Goal: Information Seeking & Learning: Compare options

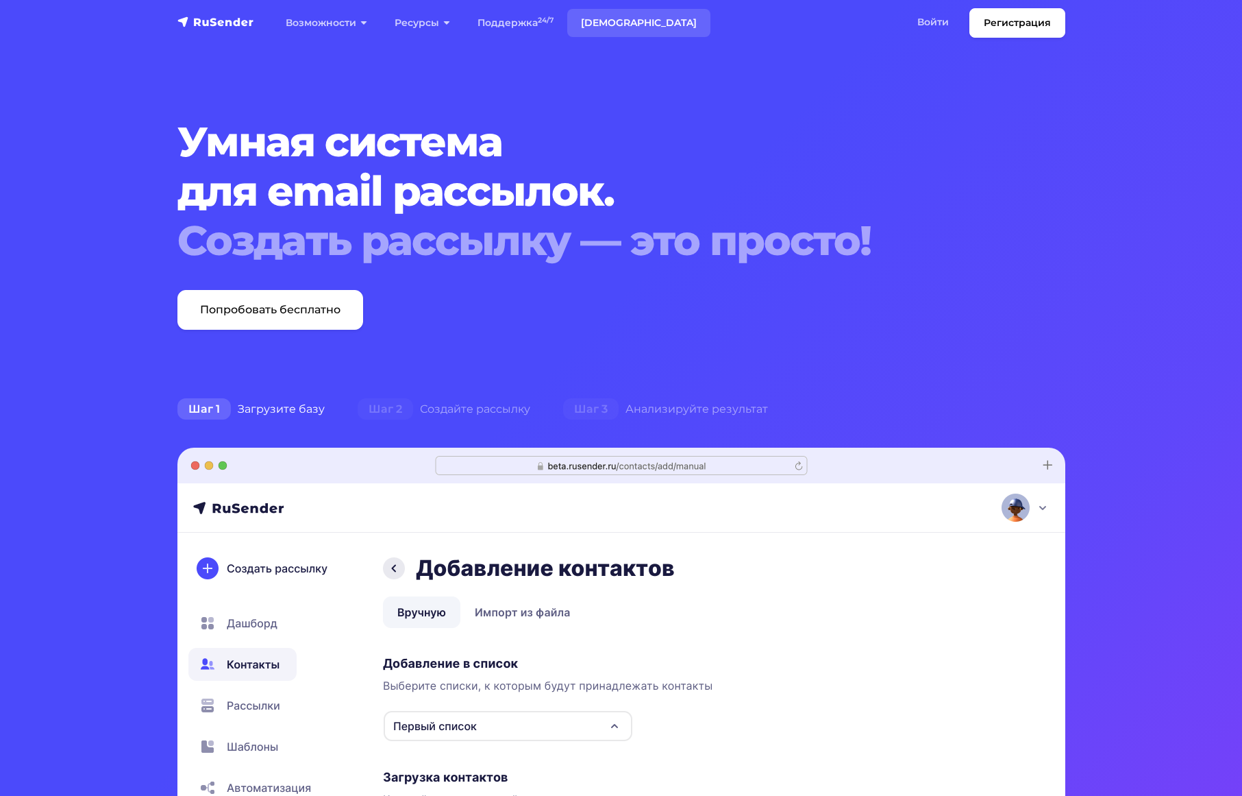
click at [598, 25] on link "[DEMOGRAPHIC_DATA]" at bounding box center [638, 23] width 143 height 28
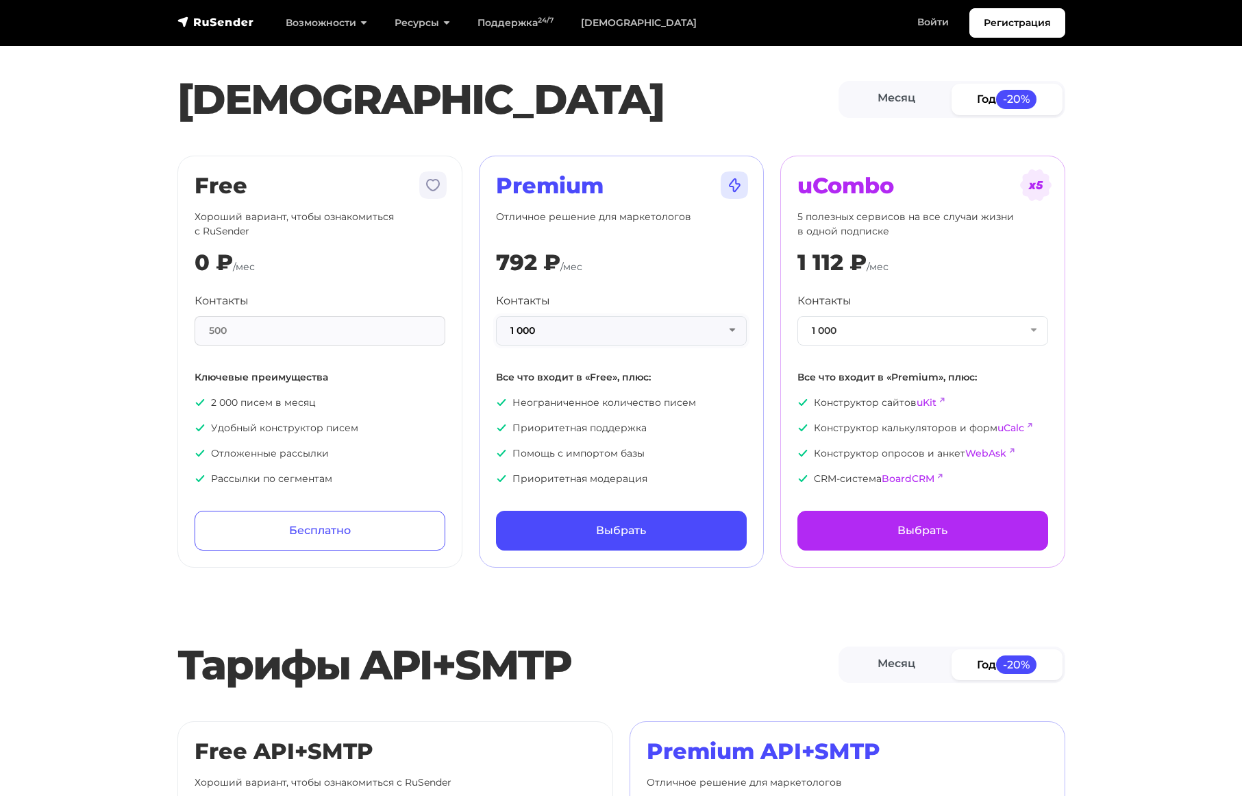
click at [656, 334] on button "1 000" at bounding box center [621, 330] width 251 height 29
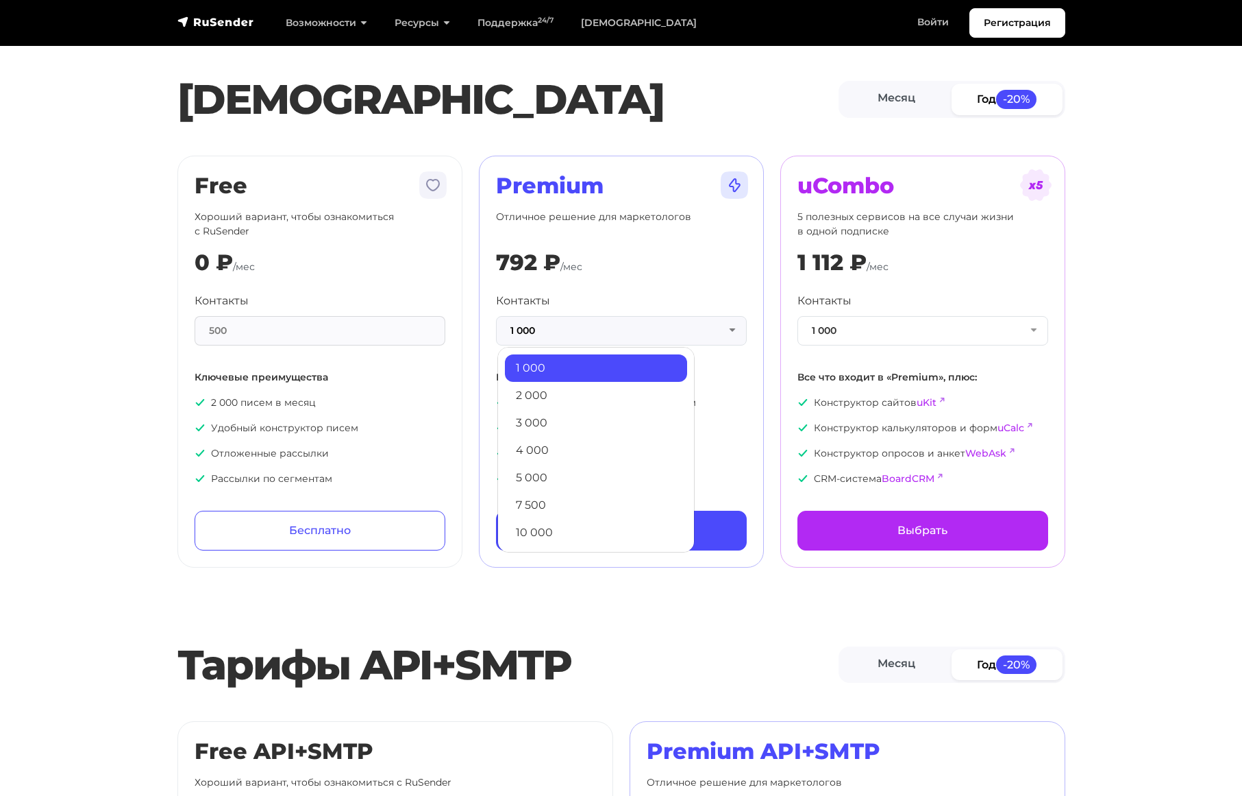
click at [379, 336] on div "500" at bounding box center [320, 330] width 251 height 29
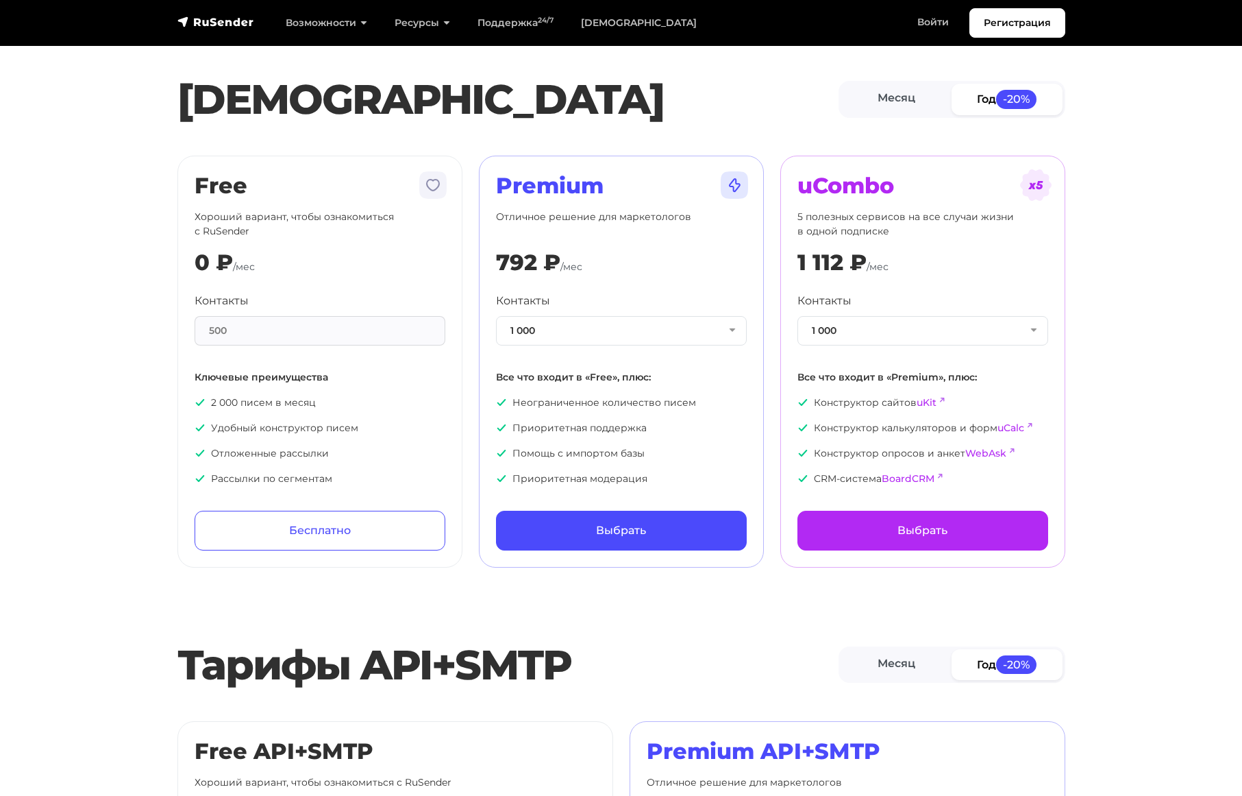
click at [260, 335] on div "500" at bounding box center [320, 330] width 251 height 29
click at [656, 328] on button "1 000" at bounding box center [621, 330] width 251 height 29
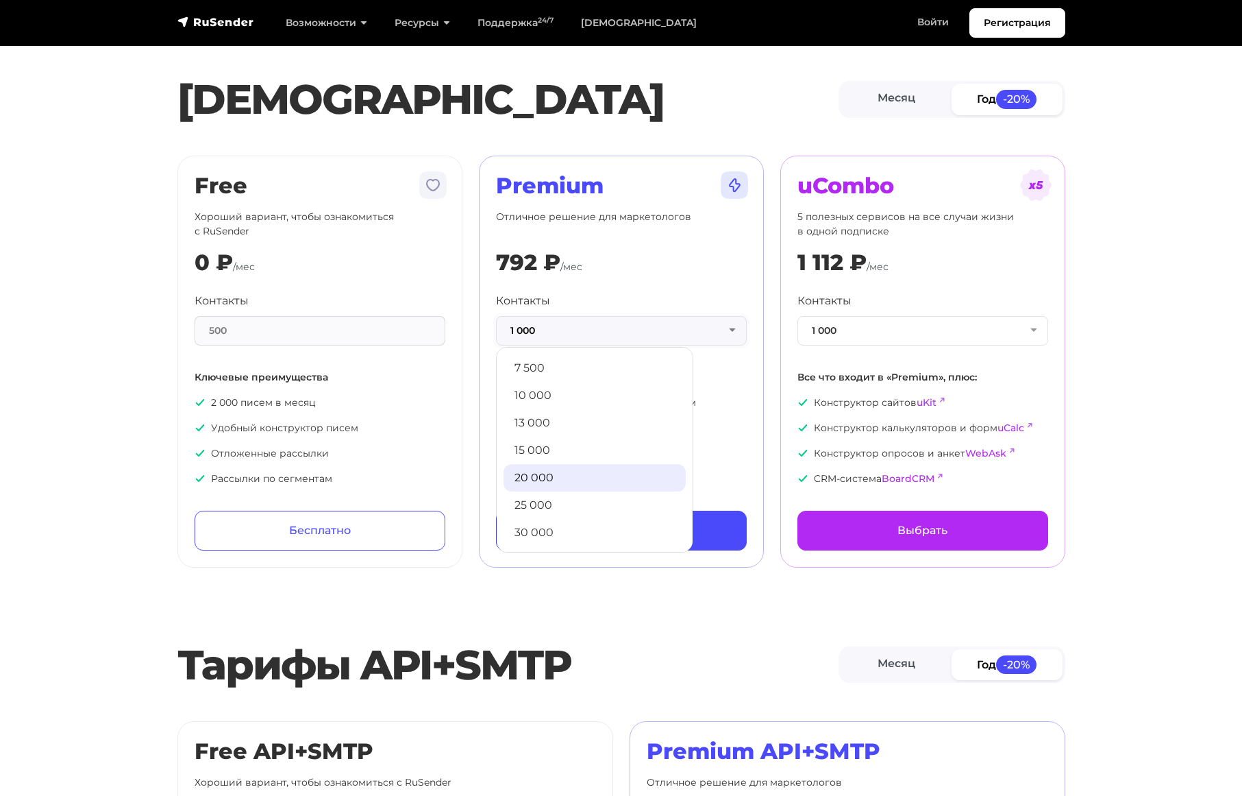
scroll to position [206, 0]
click at [552, 473] on link "30 000" at bounding box center [595, 463] width 182 height 27
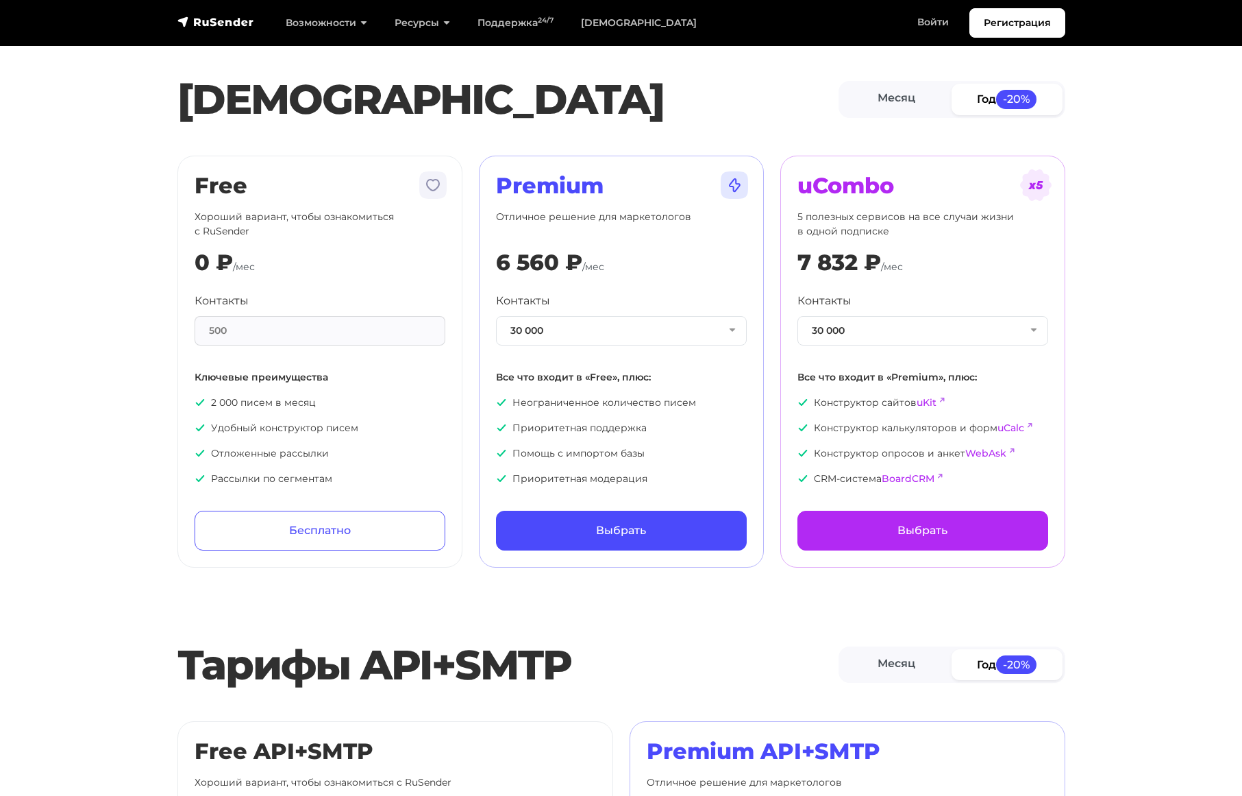
click at [566, 269] on div "6 560 ₽" at bounding box center [539, 262] width 86 height 26
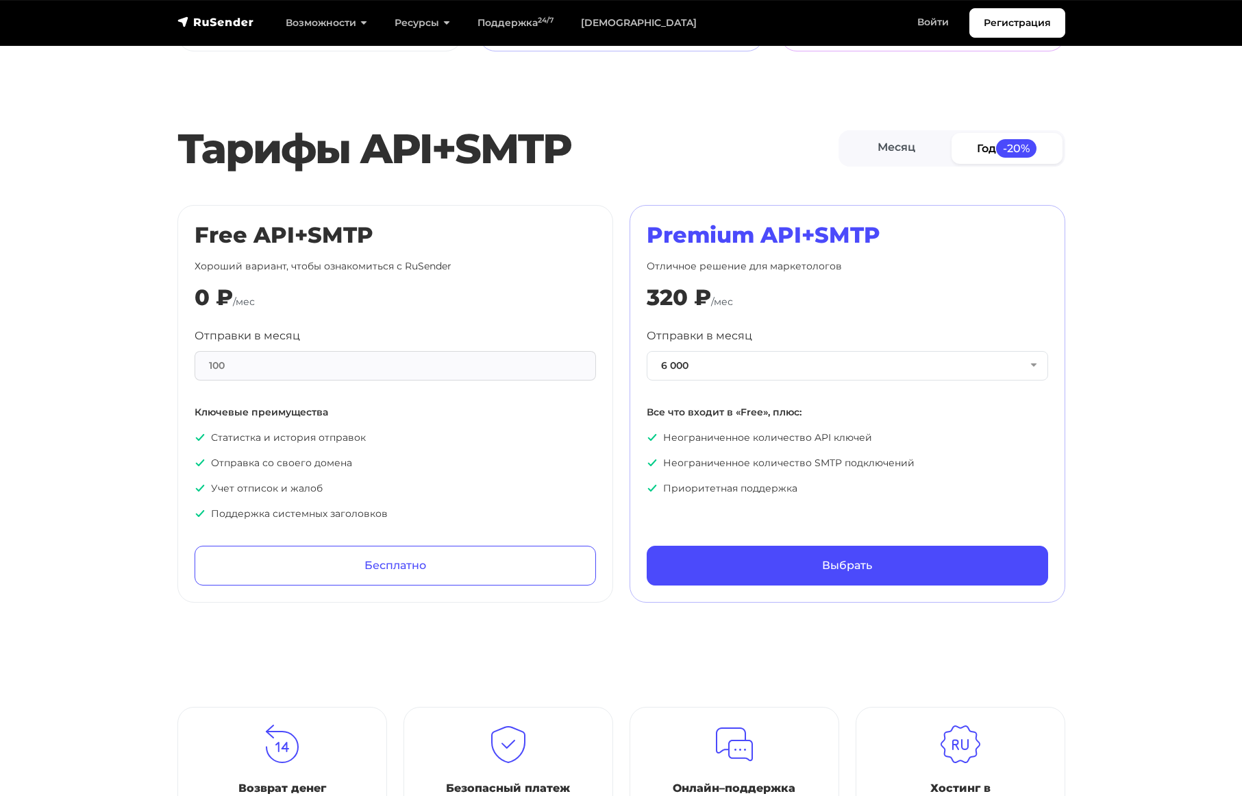
scroll to position [548, 0]
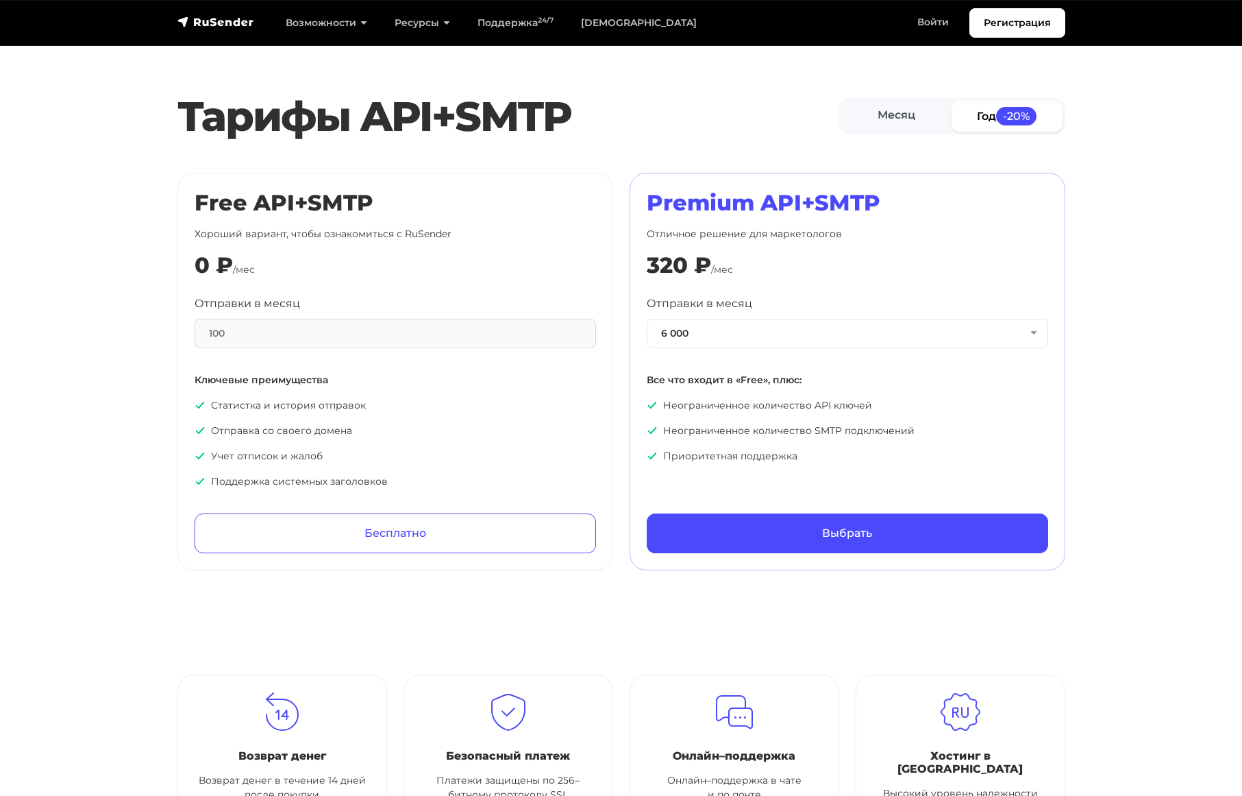
click at [502, 339] on div "100" at bounding box center [396, 333] width 402 height 29
click at [715, 326] on button "6 000" at bounding box center [848, 333] width 402 height 29
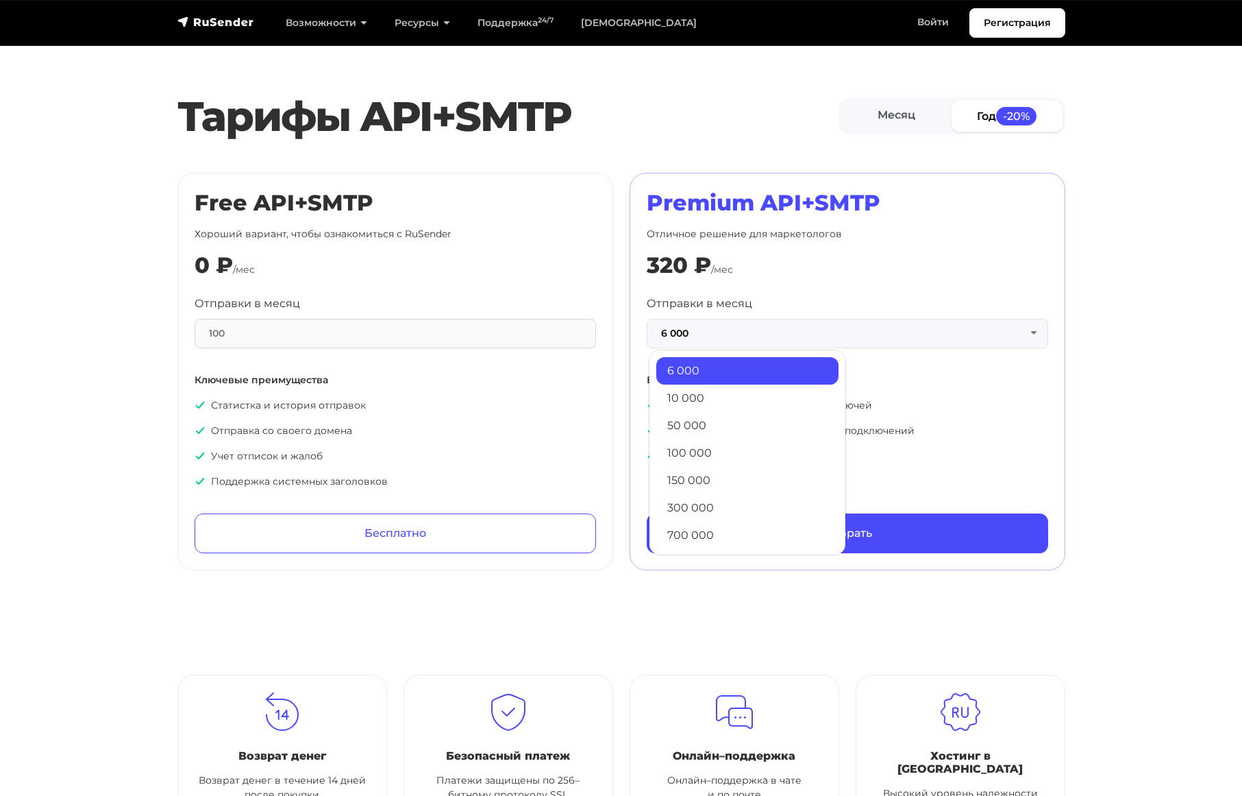
click at [552, 314] on div "Отправки в месяц 100" at bounding box center [396, 321] width 402 height 53
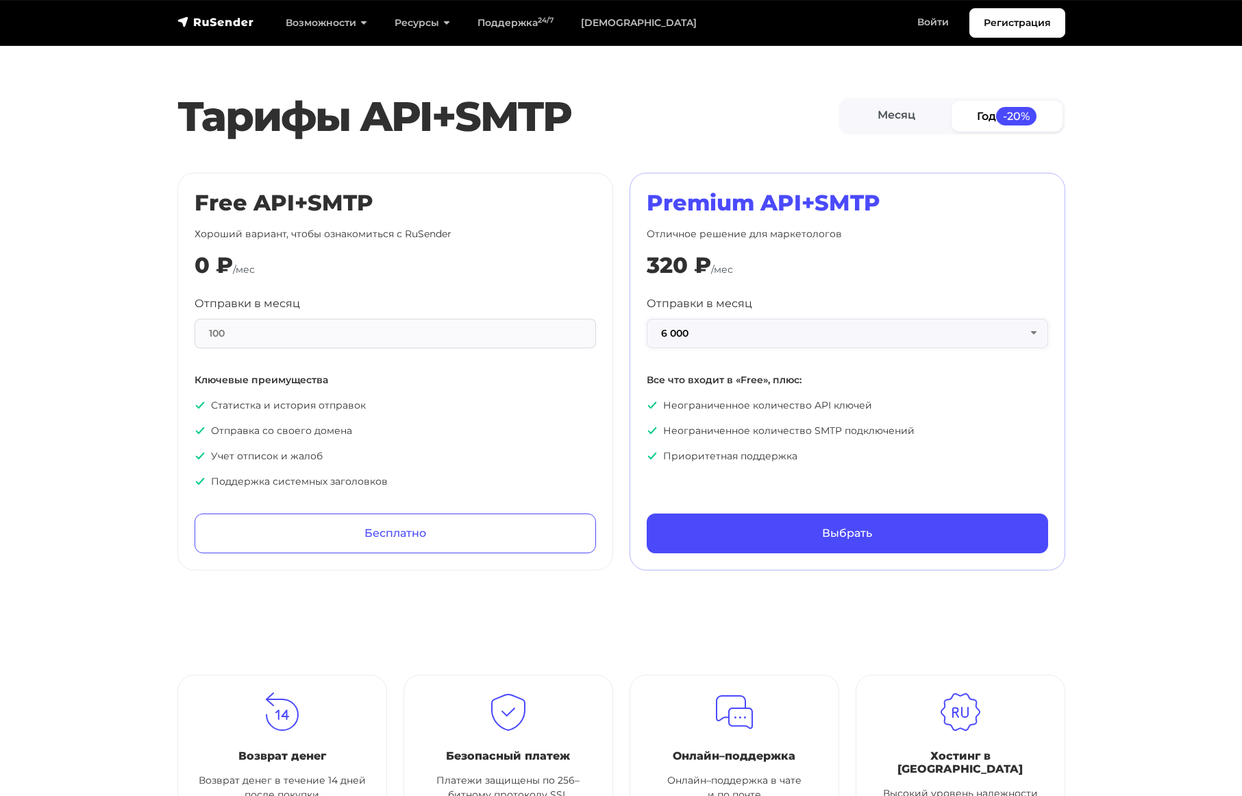
click at [789, 332] on button "6 000" at bounding box center [848, 333] width 402 height 29
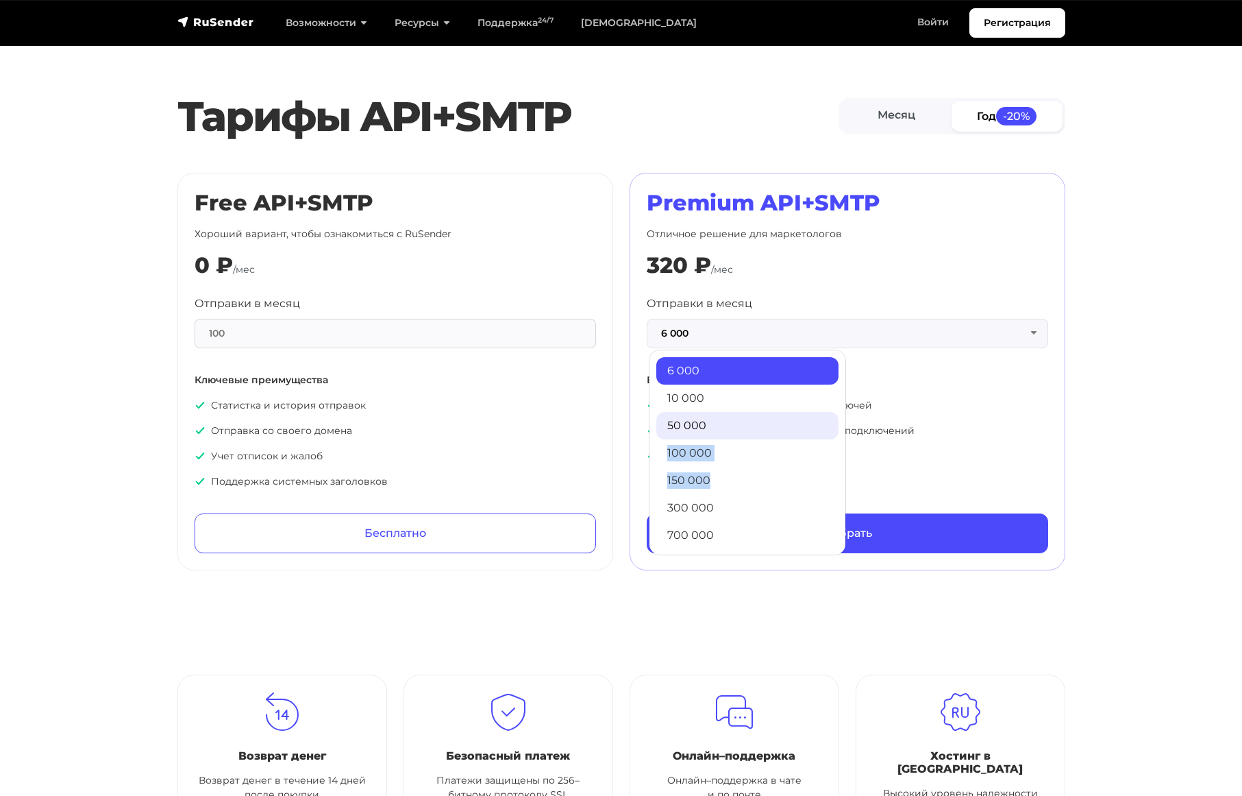
drag, startPoint x: 754, startPoint y: 474, endPoint x: 744, endPoint y: 433, distance: 42.4
click at [744, 433] on ul "6 000 10 000 50 000 100 000 150 000 300 000 700 000 1 500 000 3 000 000 5 000 0…" at bounding box center [747, 452] width 197 height 206
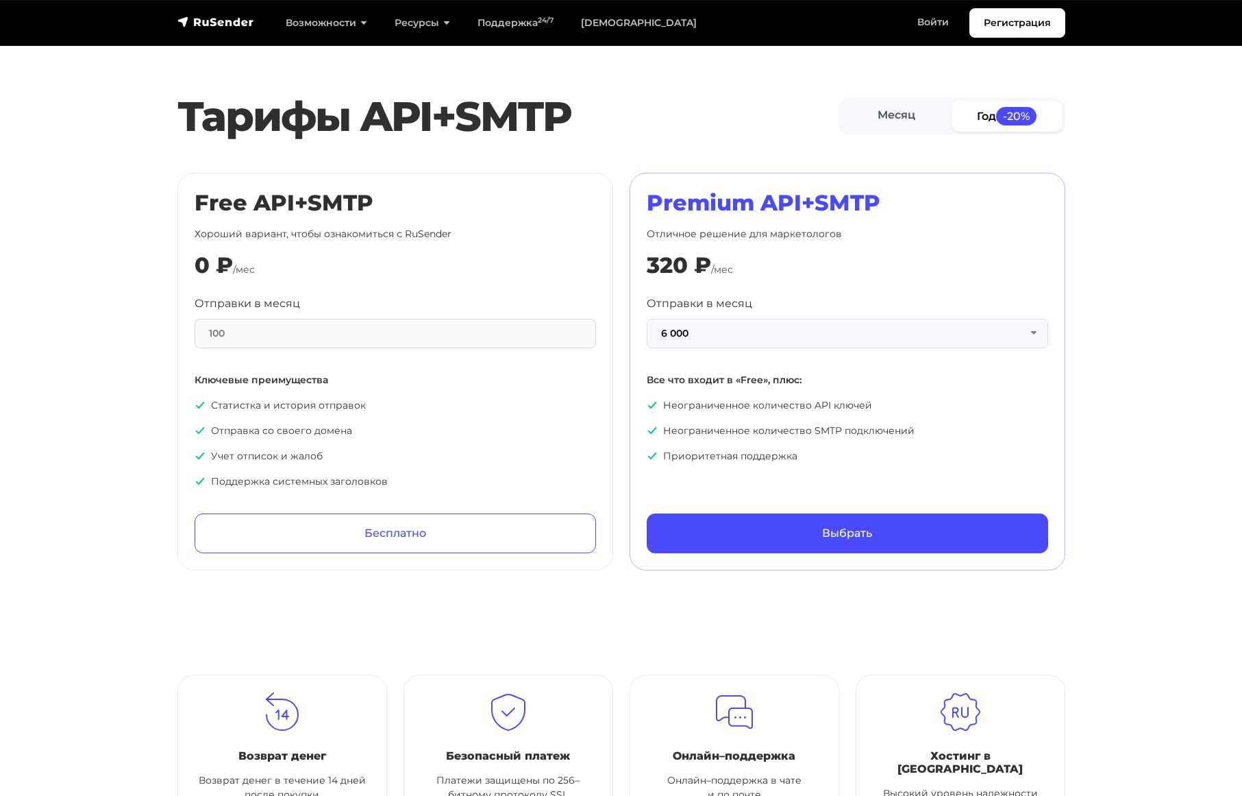
click at [735, 321] on button "6 000" at bounding box center [848, 333] width 402 height 29
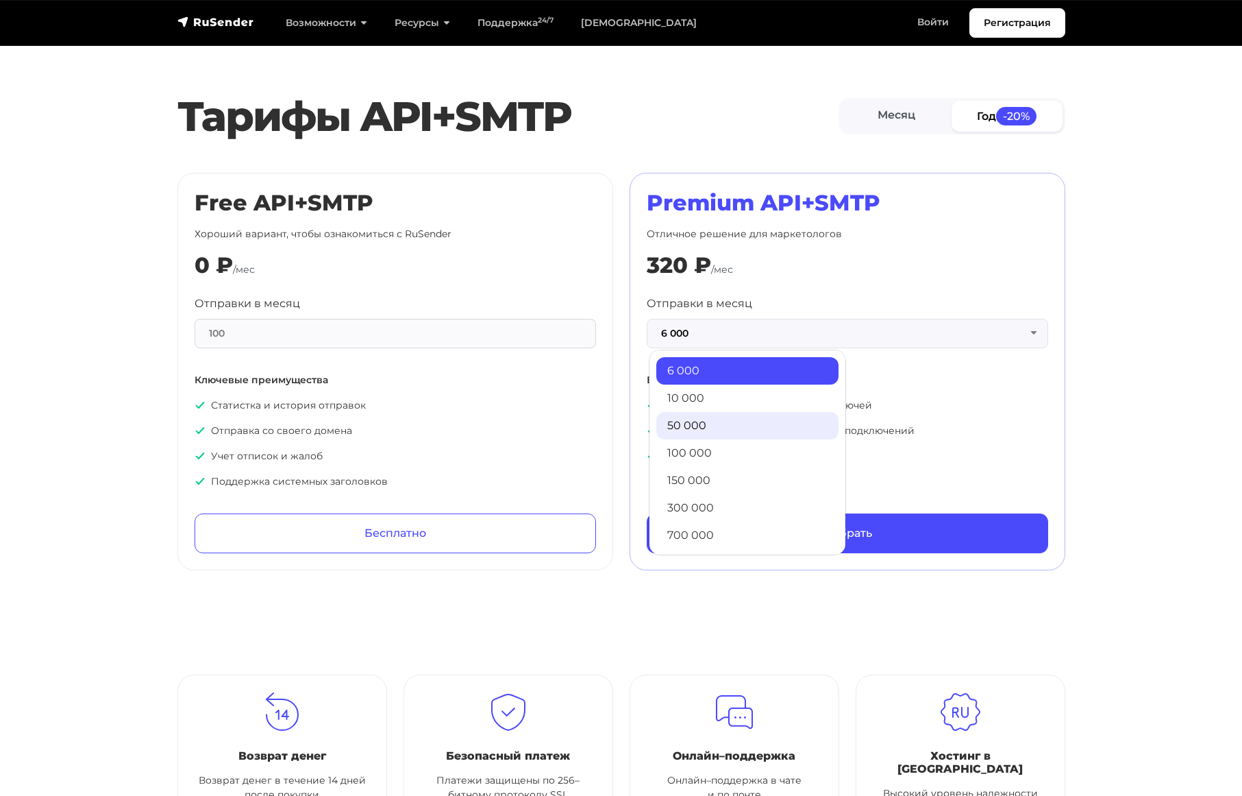
click at [694, 431] on link "50 000" at bounding box center [747, 425] width 182 height 27
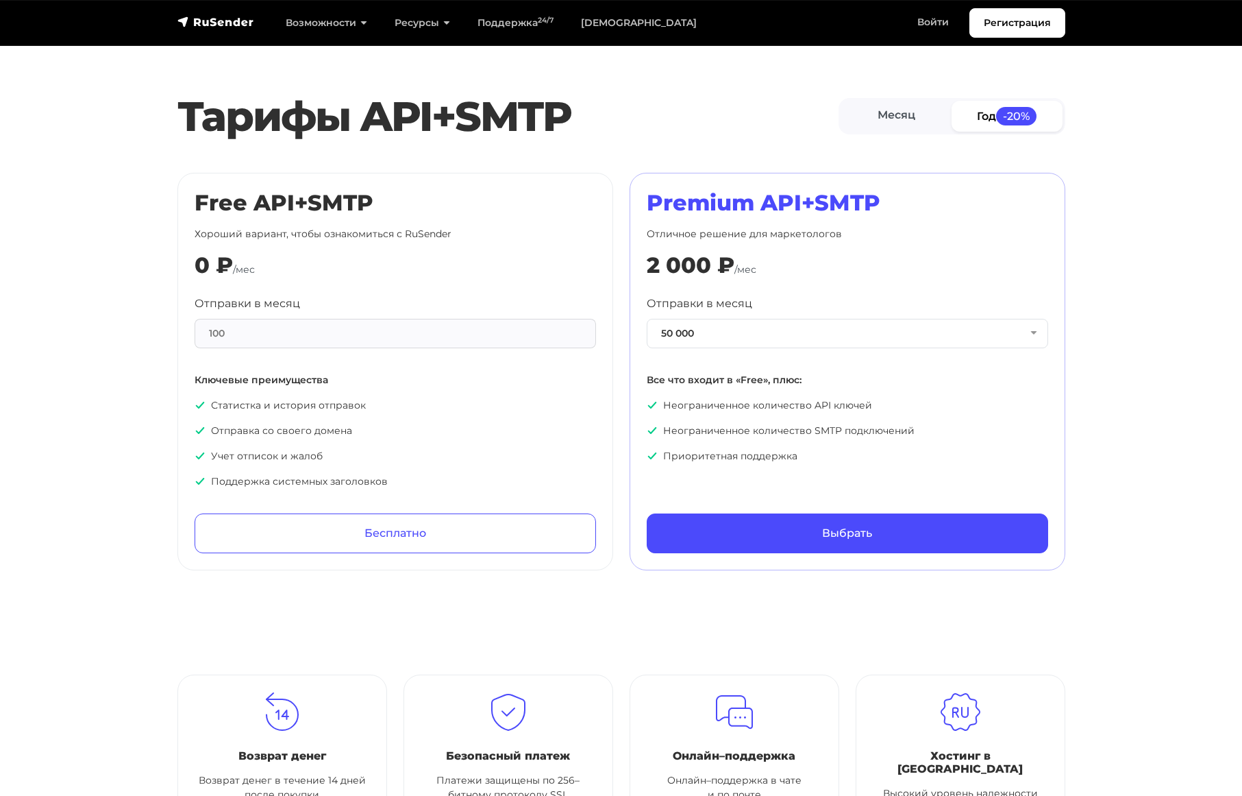
scroll to position [617, 0]
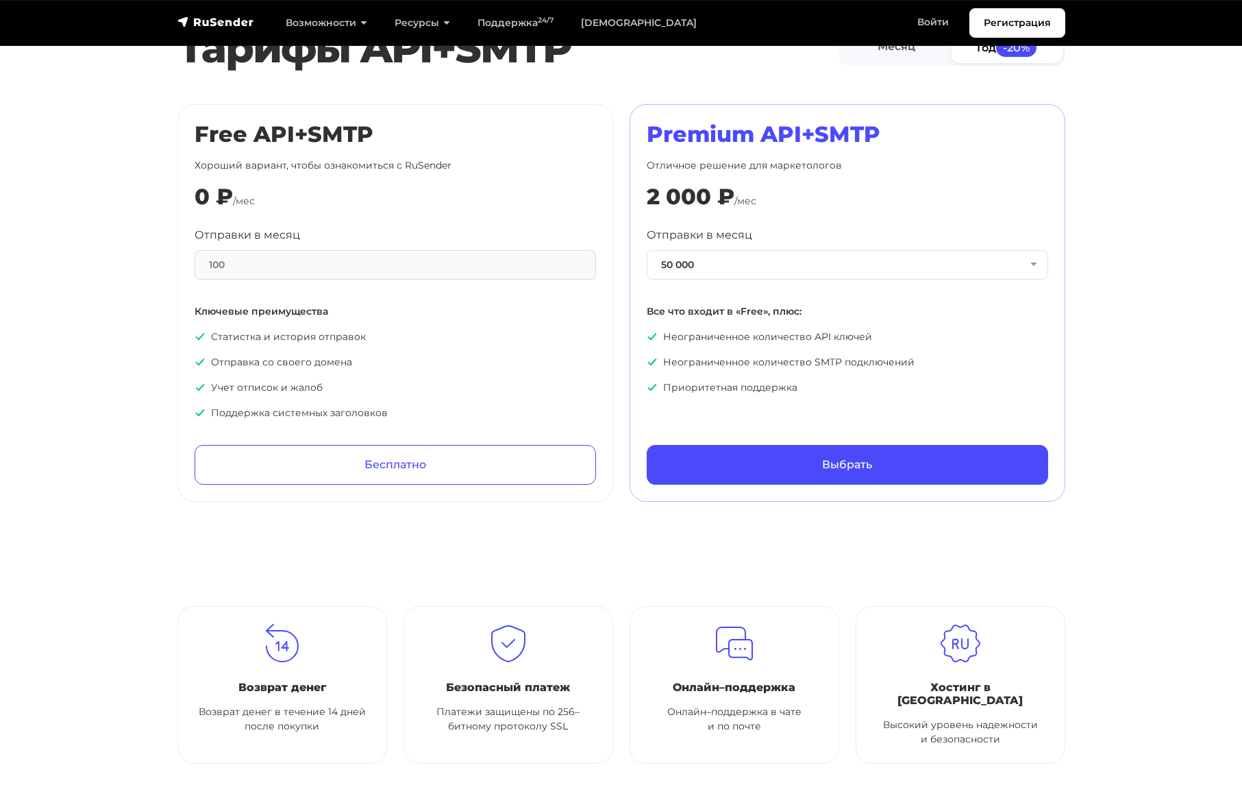
click at [799, 366] on p "Неограниченное количество SMTP подключений" at bounding box center [848, 362] width 402 height 14
click at [683, 265] on button "50 000" at bounding box center [848, 264] width 402 height 29
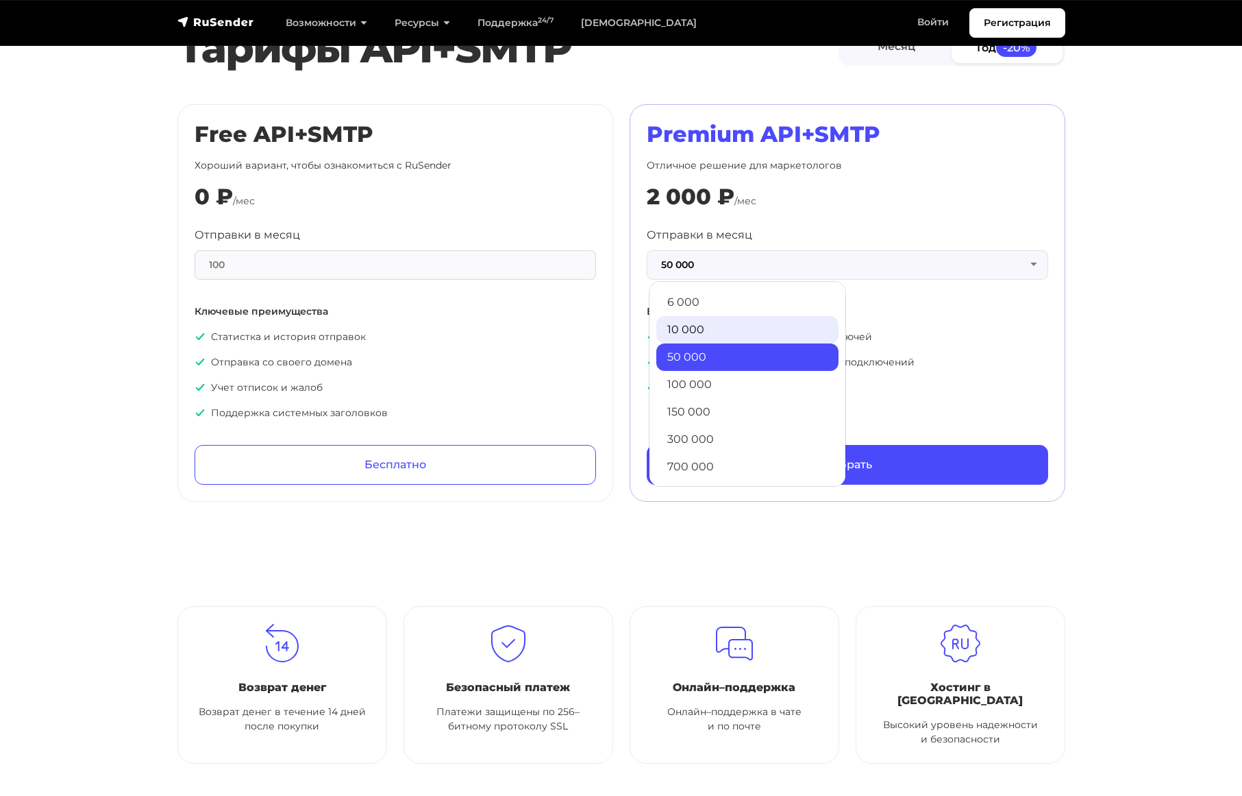
click at [701, 341] on link "10 000" at bounding box center [747, 329] width 182 height 27
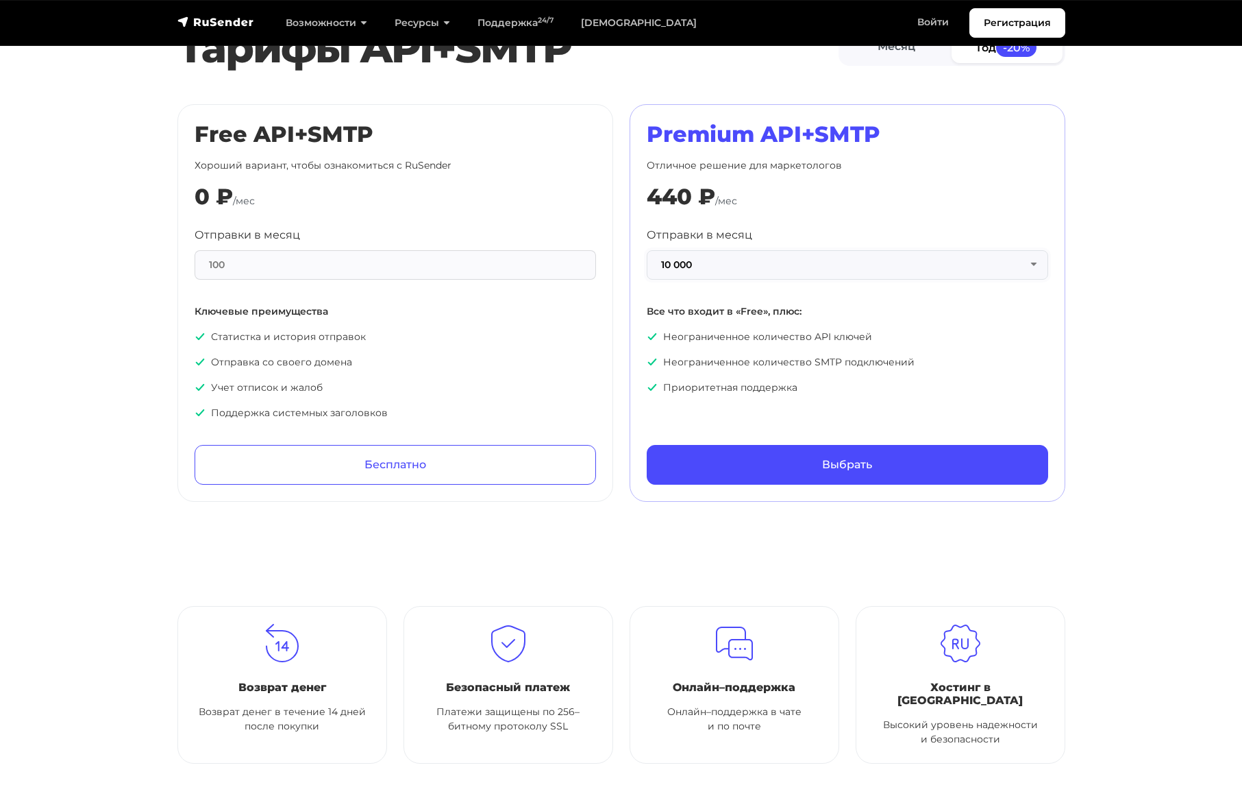
click at [730, 265] on button "10 000" at bounding box center [848, 264] width 402 height 29
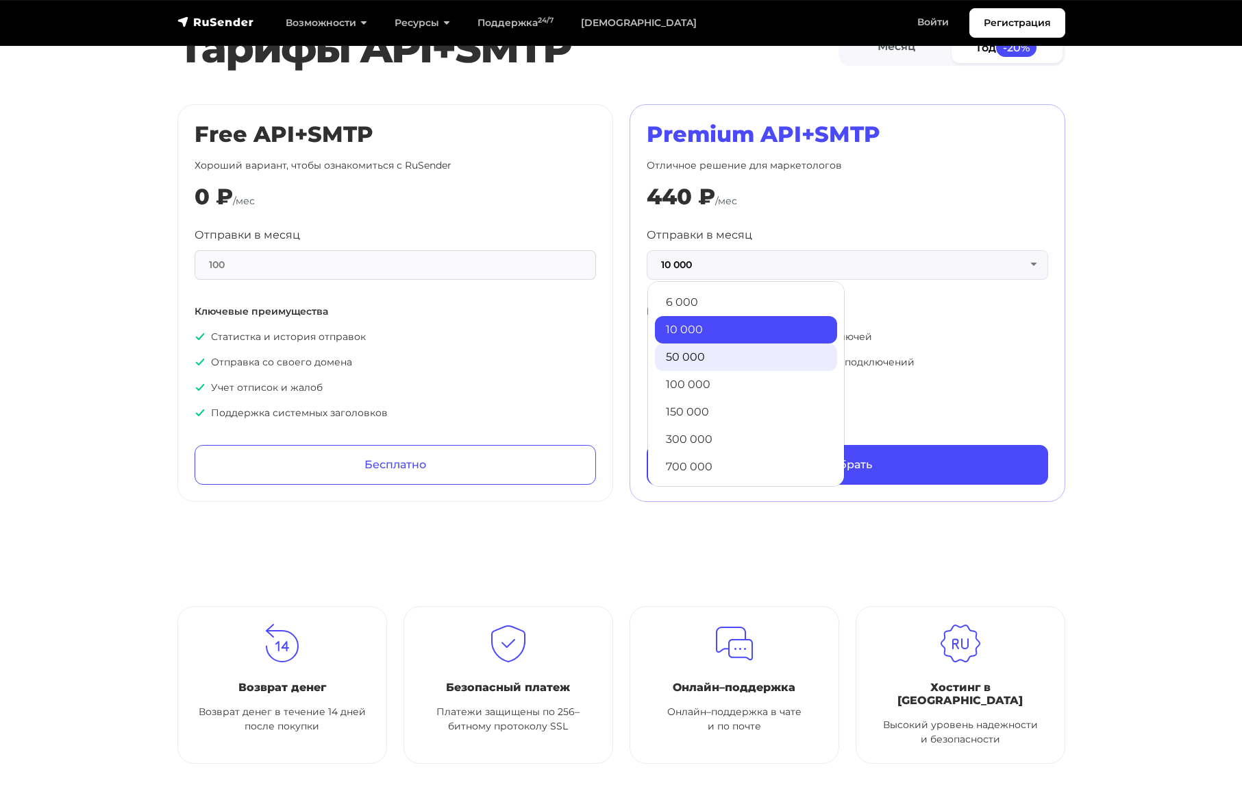
click at [702, 356] on link "50 000" at bounding box center [746, 356] width 182 height 27
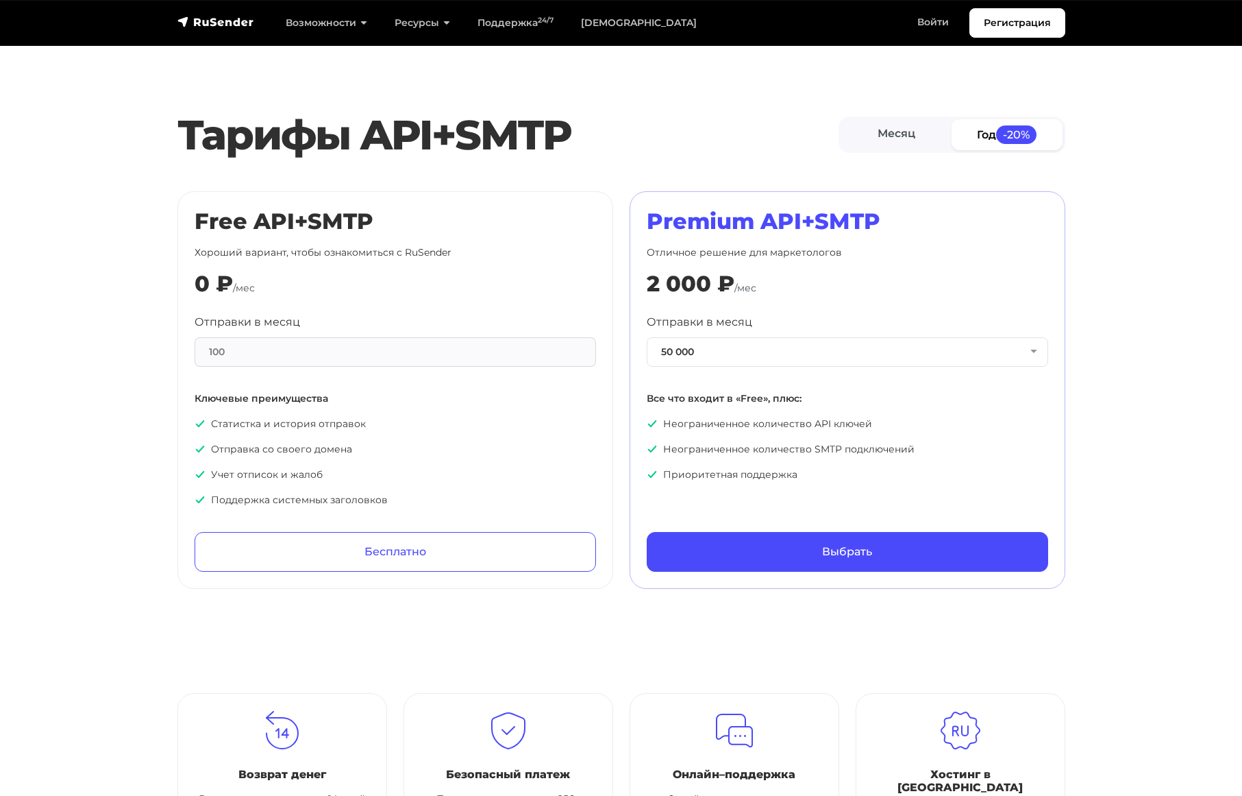
scroll to position [411, 0]
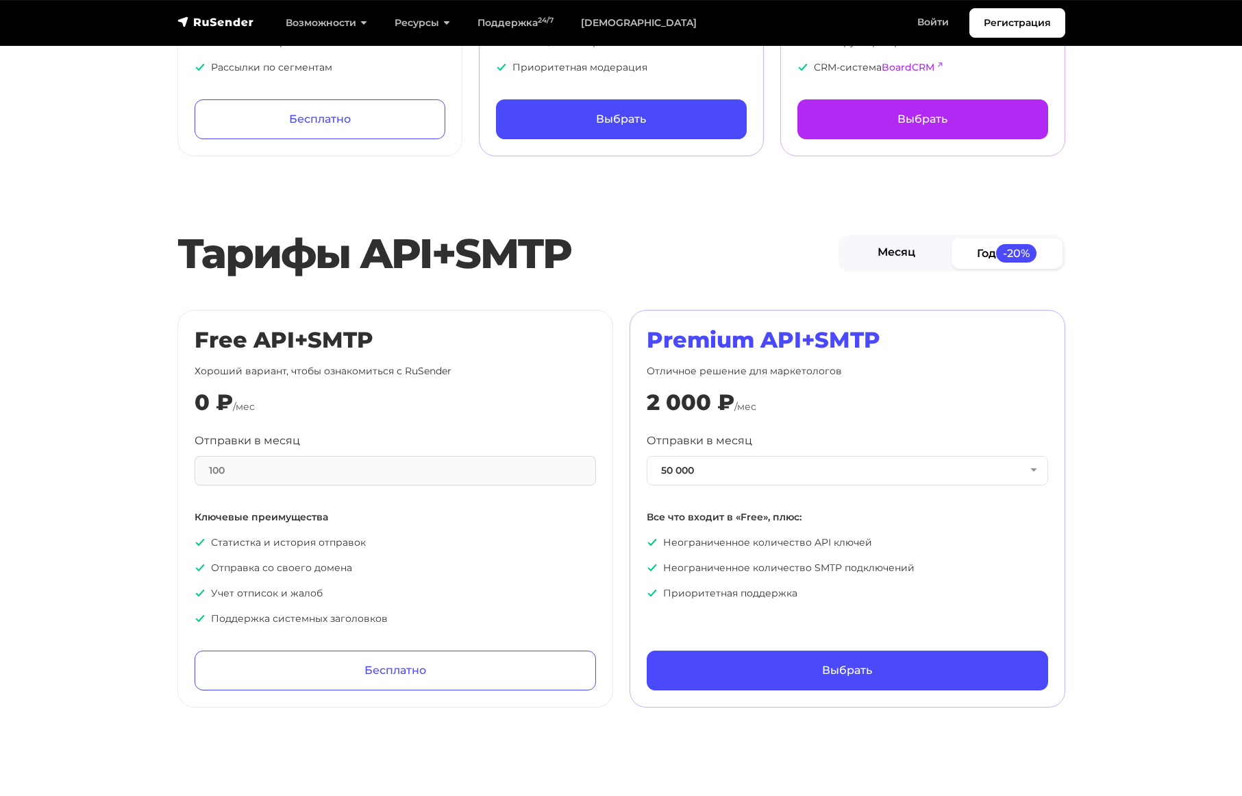
click at [896, 257] on link "Месяц" at bounding box center [897, 253] width 111 height 31
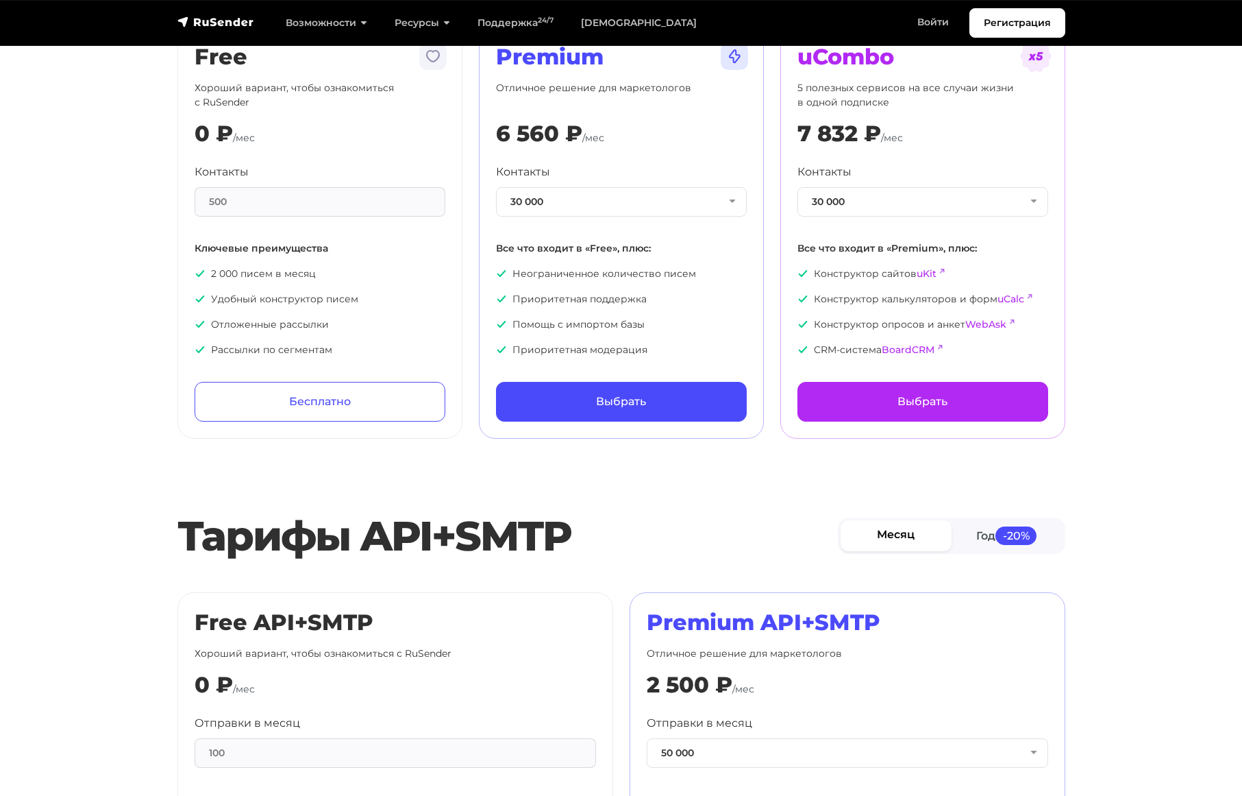
scroll to position [0, 0]
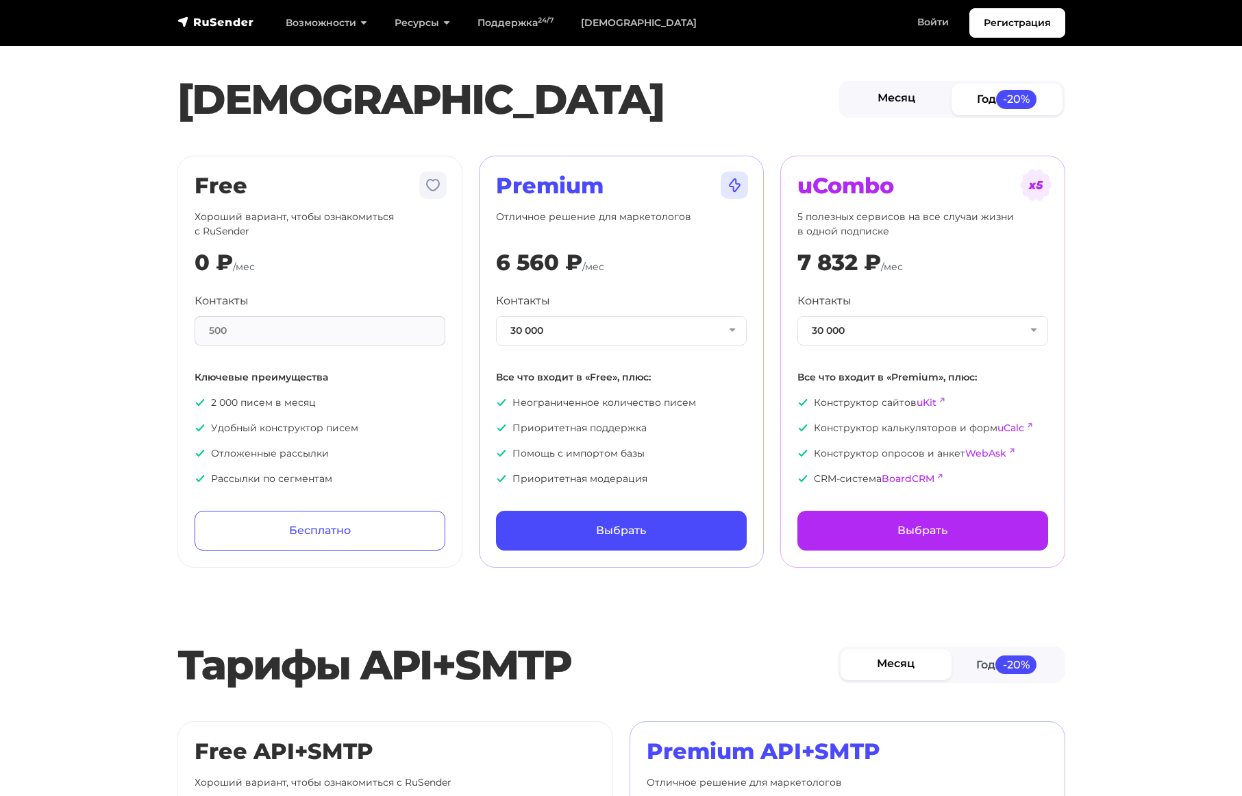
click at [910, 93] on link "Месяц" at bounding box center [897, 99] width 111 height 31
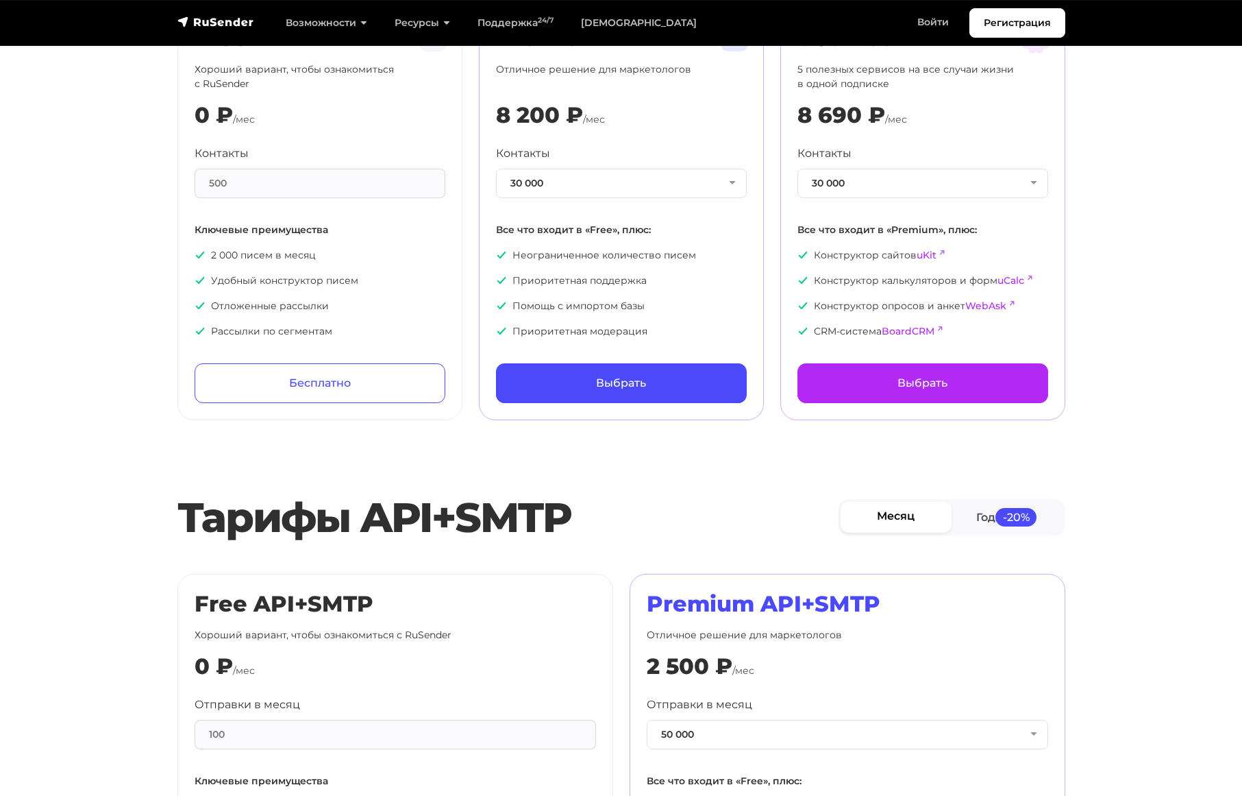
scroll to position [137, 0]
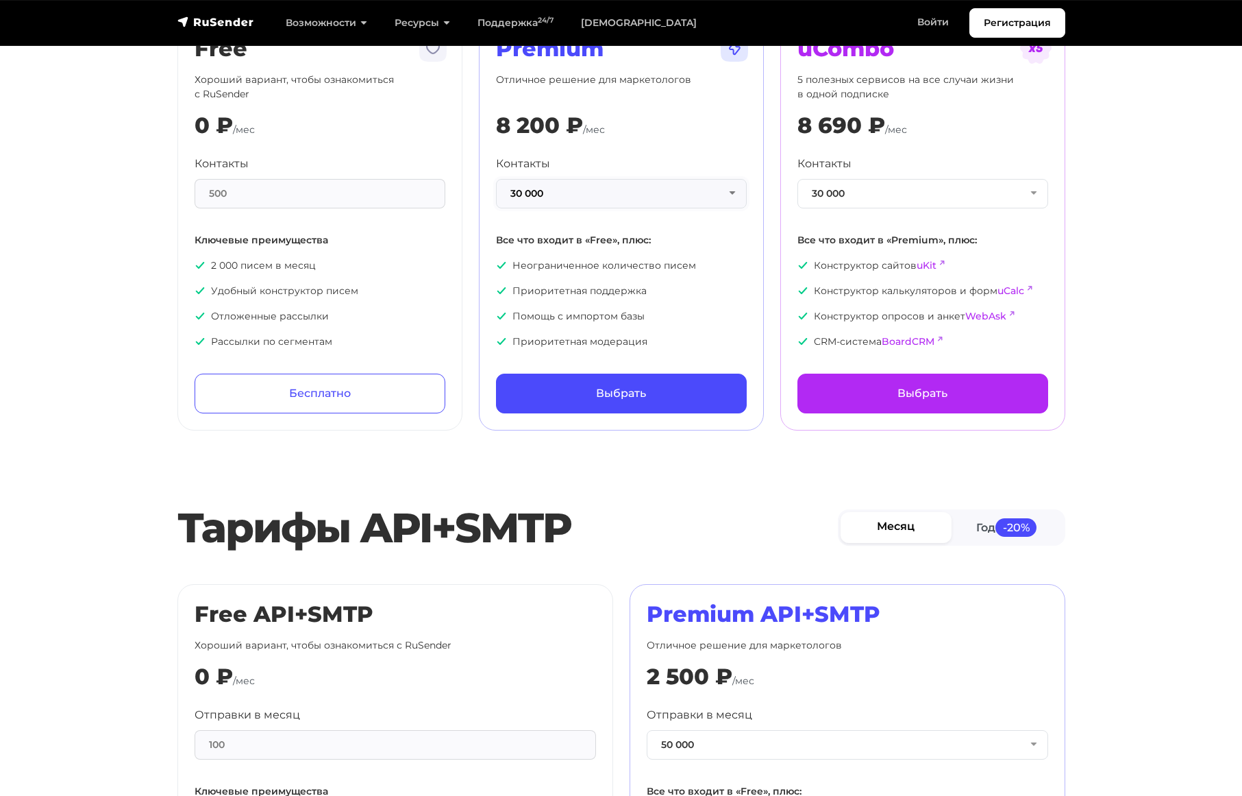
click at [718, 195] on button "30 000" at bounding box center [621, 193] width 251 height 29
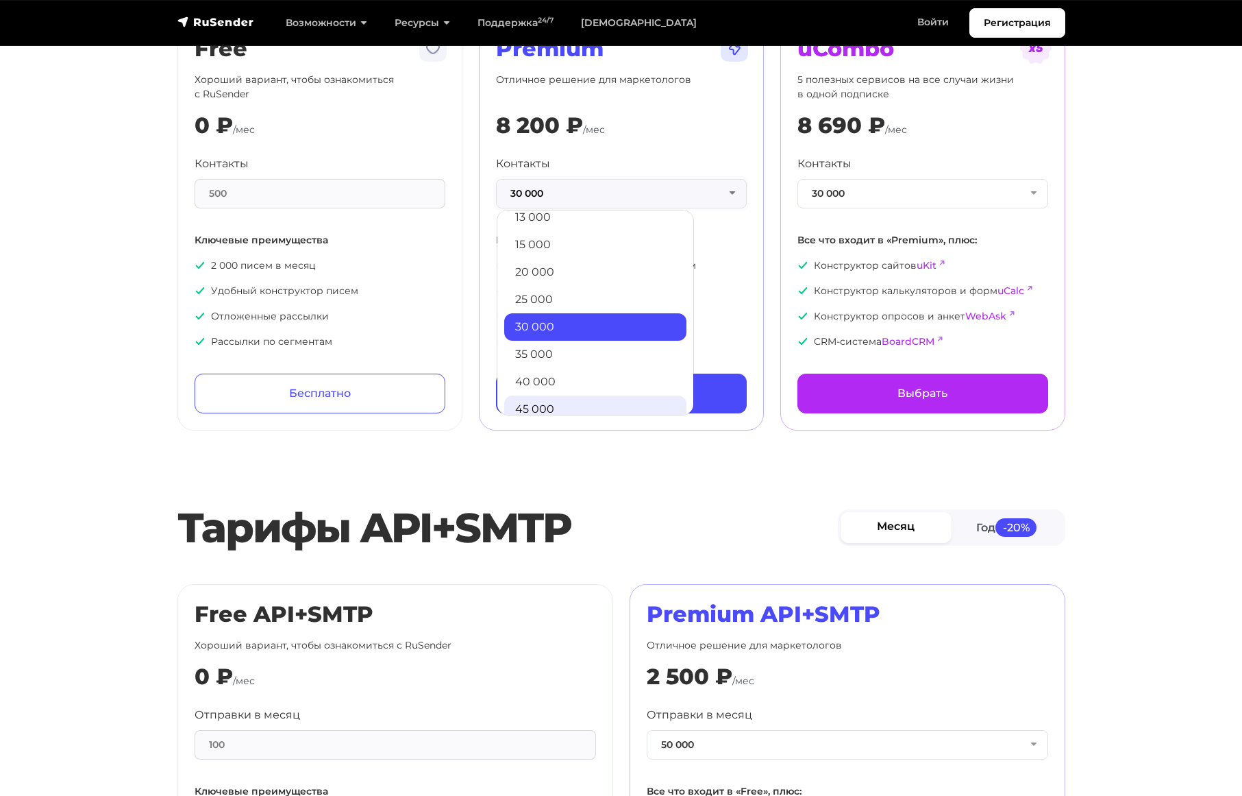
scroll to position [274, 0]
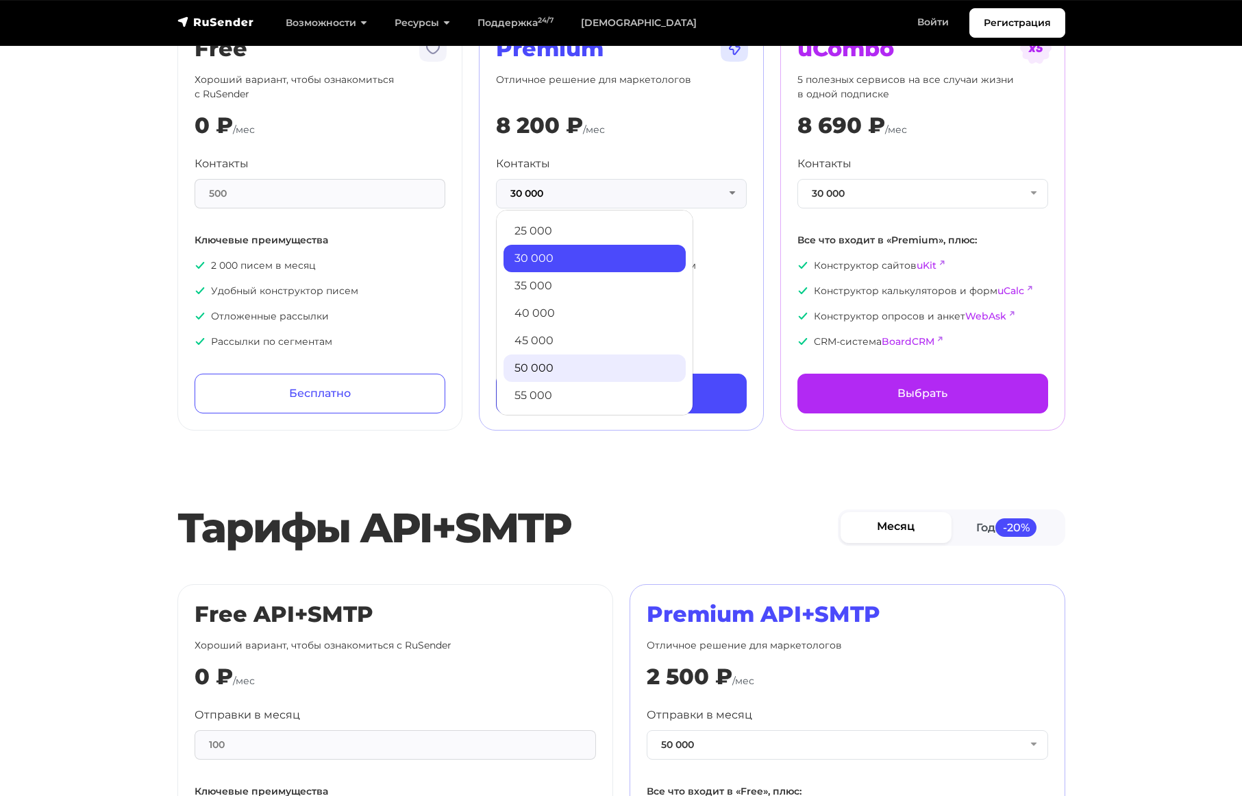
click at [560, 363] on link "50 000" at bounding box center [595, 367] width 182 height 27
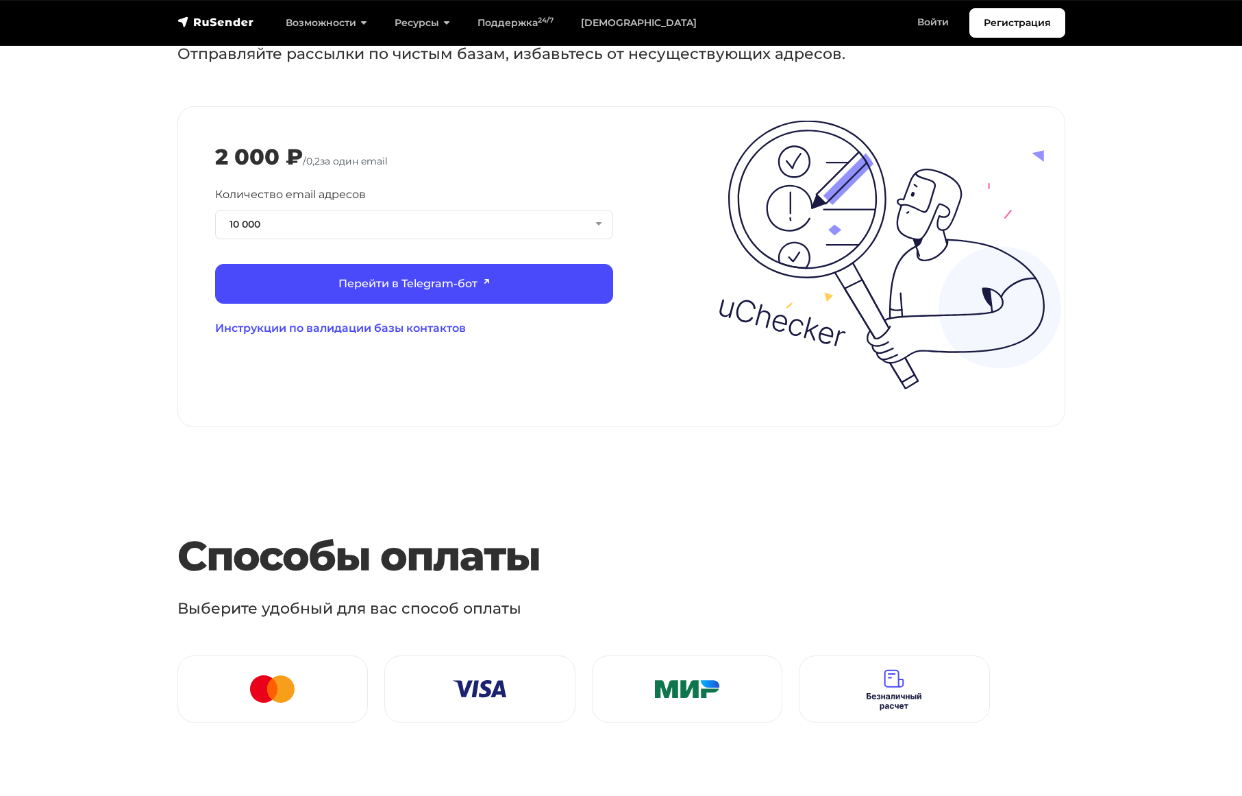
scroll to position [1371, 0]
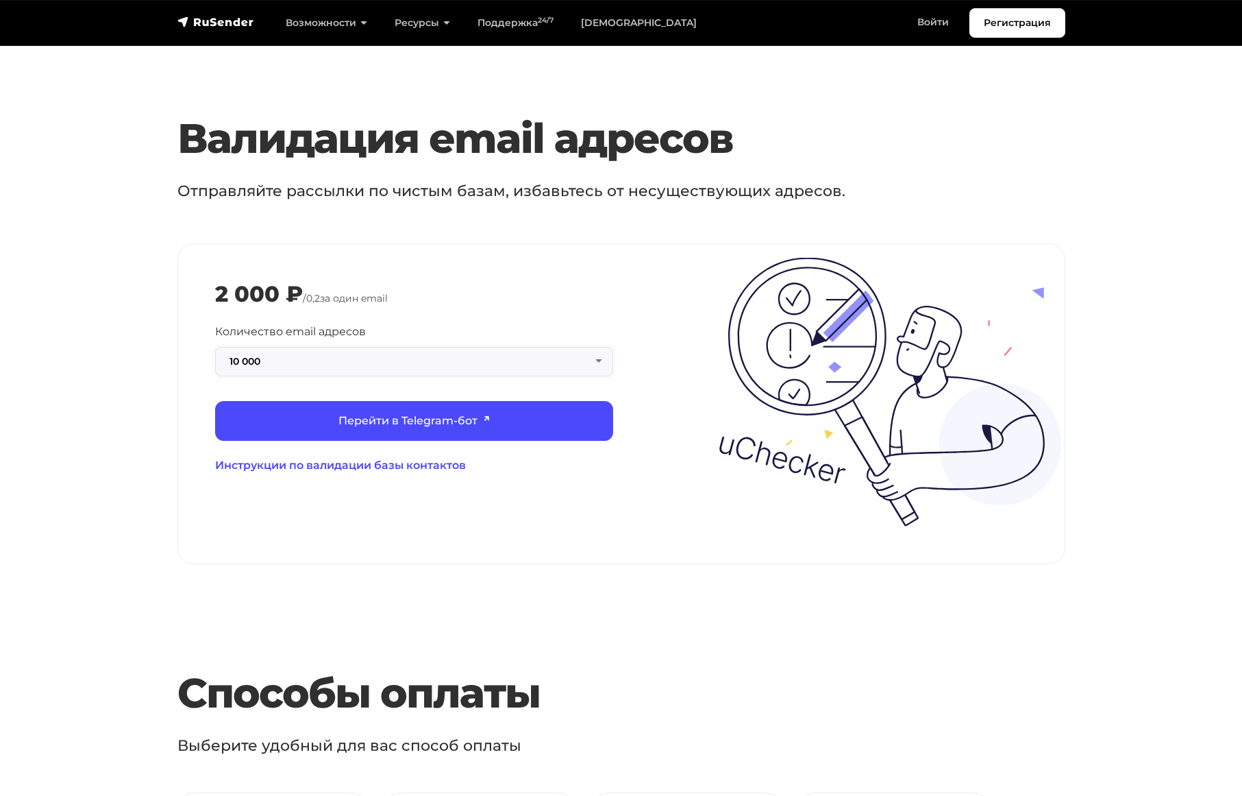
click at [545, 347] on button "10 000" at bounding box center [414, 361] width 398 height 29
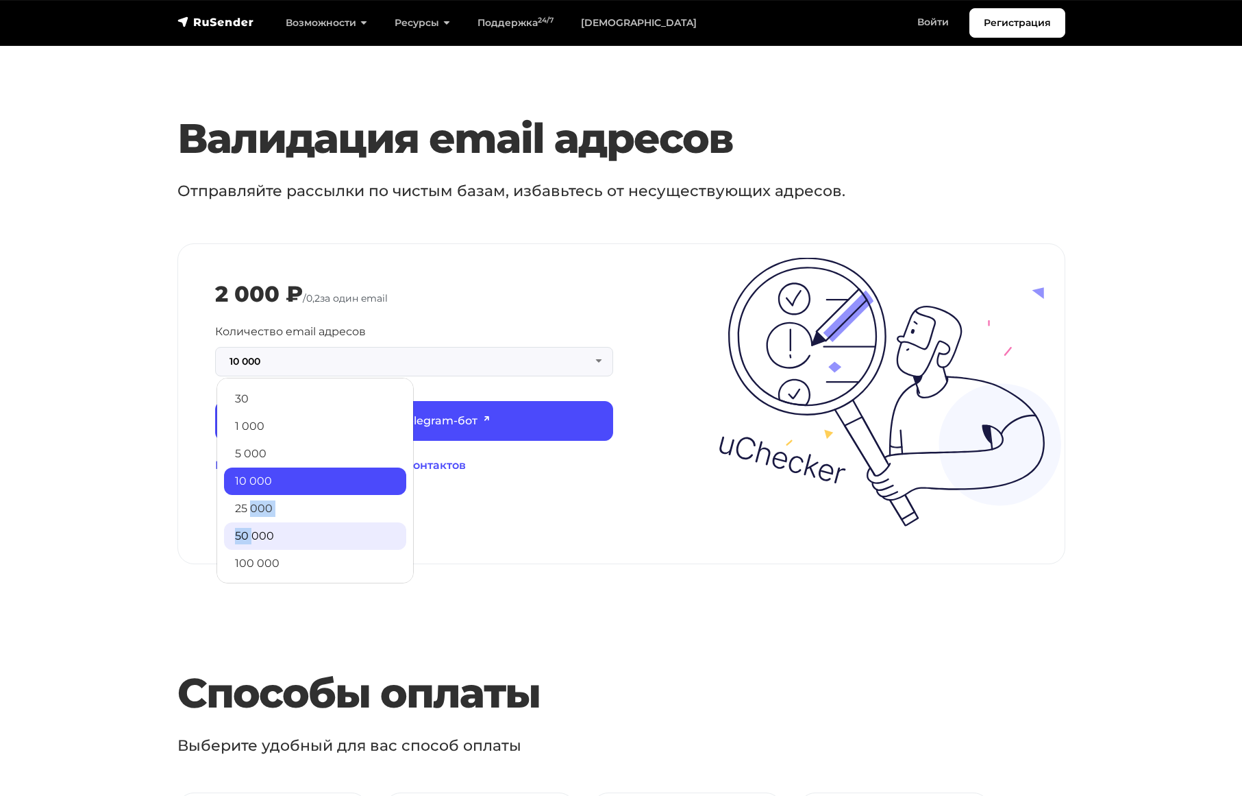
drag, startPoint x: 249, startPoint y: 507, endPoint x: 253, endPoint y: 523, distance: 16.1
click at [253, 523] on ul "30 1 000 5 000 10 000 25 000 50 000 100 000 200 000 500 000 750 000 1 000 000" at bounding box center [315, 481] width 197 height 206
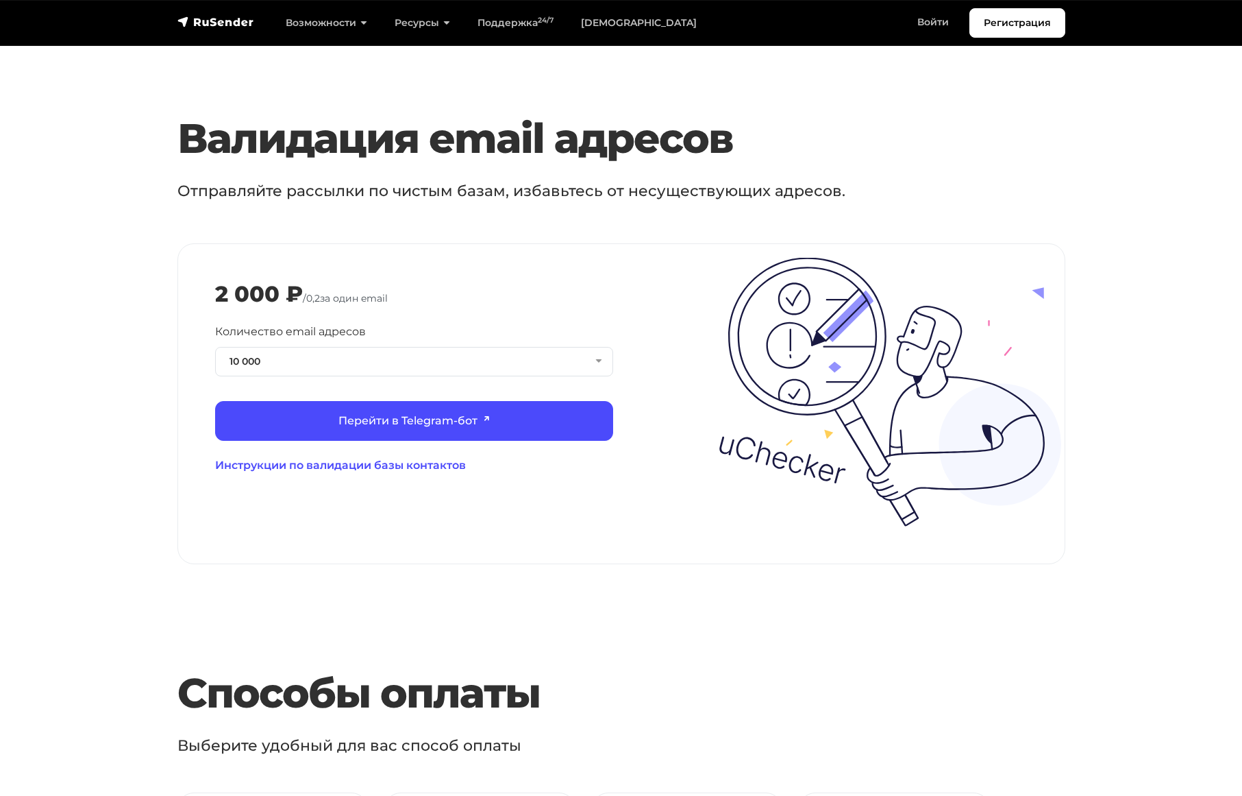
click at [391, 333] on div "Количество email адресов 10 000 30 1 000 5 000 10 000 25 000 50 000 100 000 200…" at bounding box center [414, 349] width 398 height 53
click at [391, 347] on button "10 000" at bounding box center [414, 361] width 398 height 29
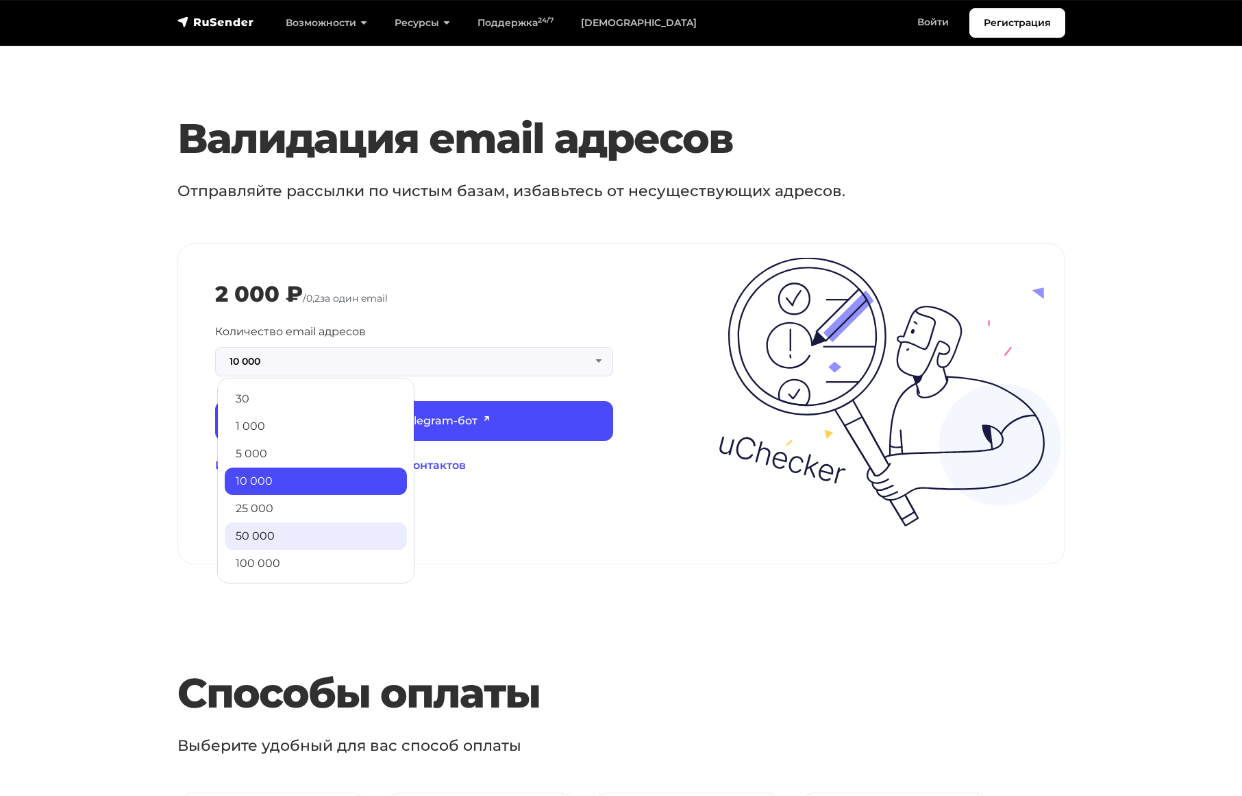
click at [288, 522] on link "50 000" at bounding box center [316, 535] width 182 height 27
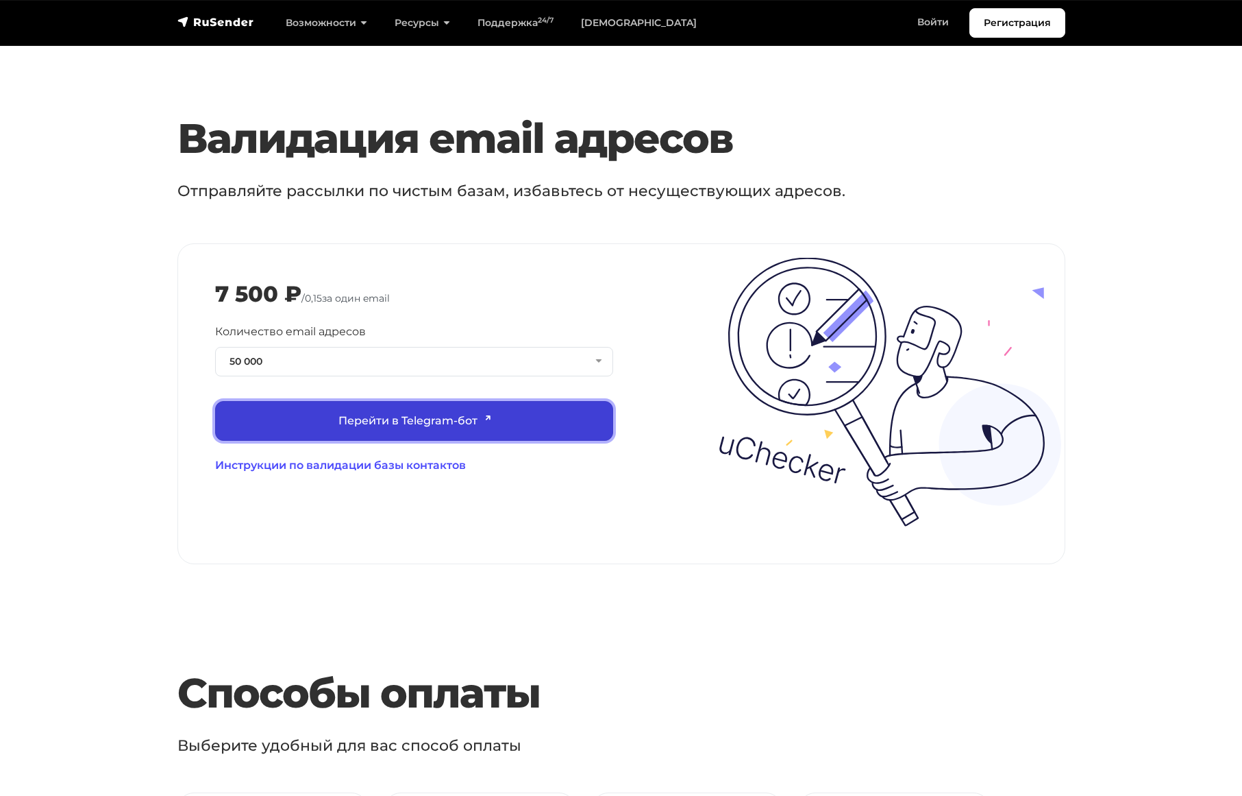
click at [376, 420] on link "Перейти в Telegram-бот" at bounding box center [414, 421] width 398 height 40
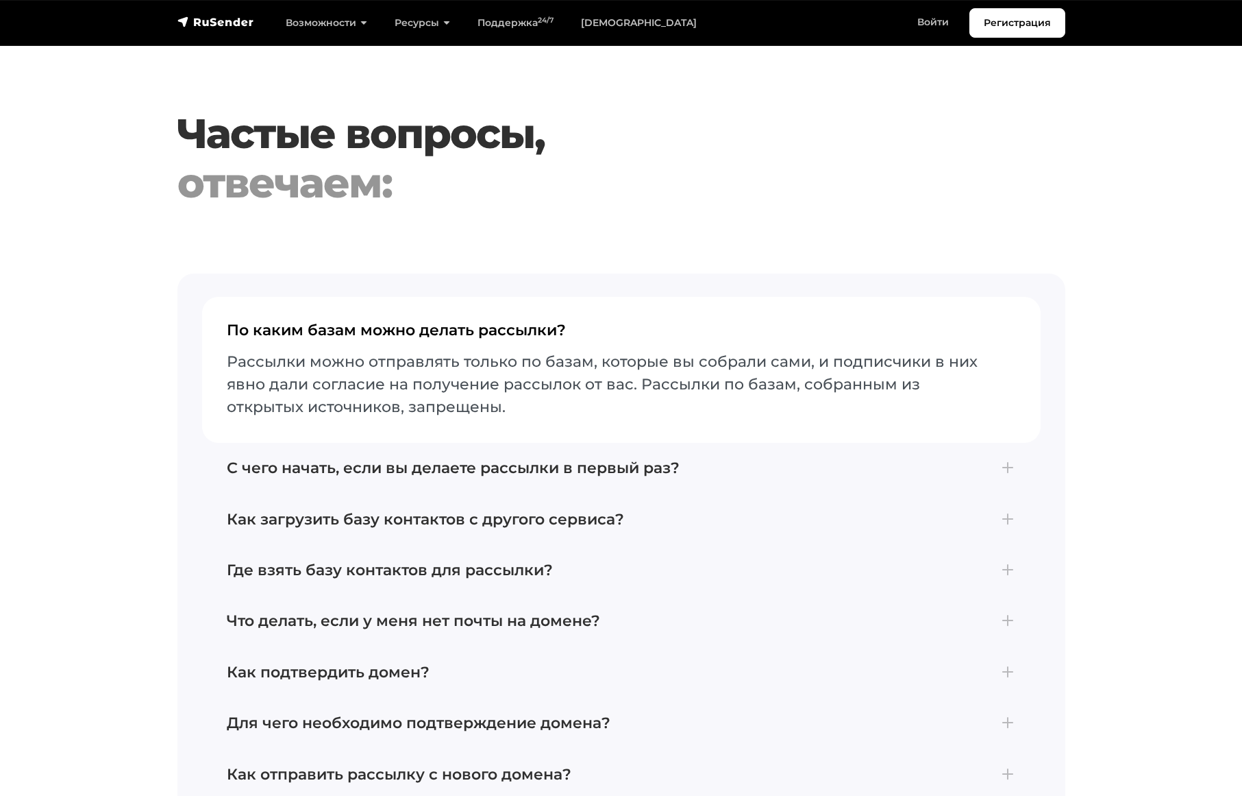
scroll to position [3015, 0]
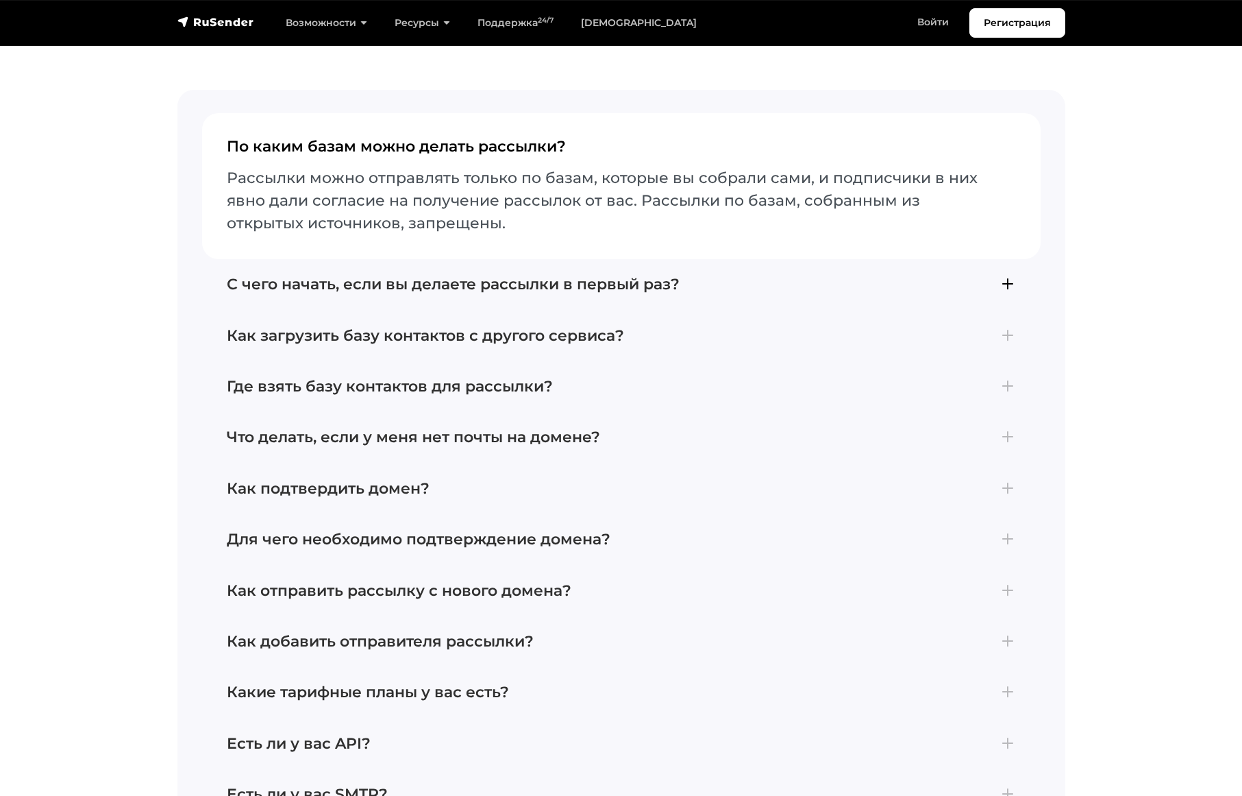
click at [411, 275] on h4 "С чего начать, если вы делаете рассылки в первый раз?" at bounding box center [621, 284] width 789 height 18
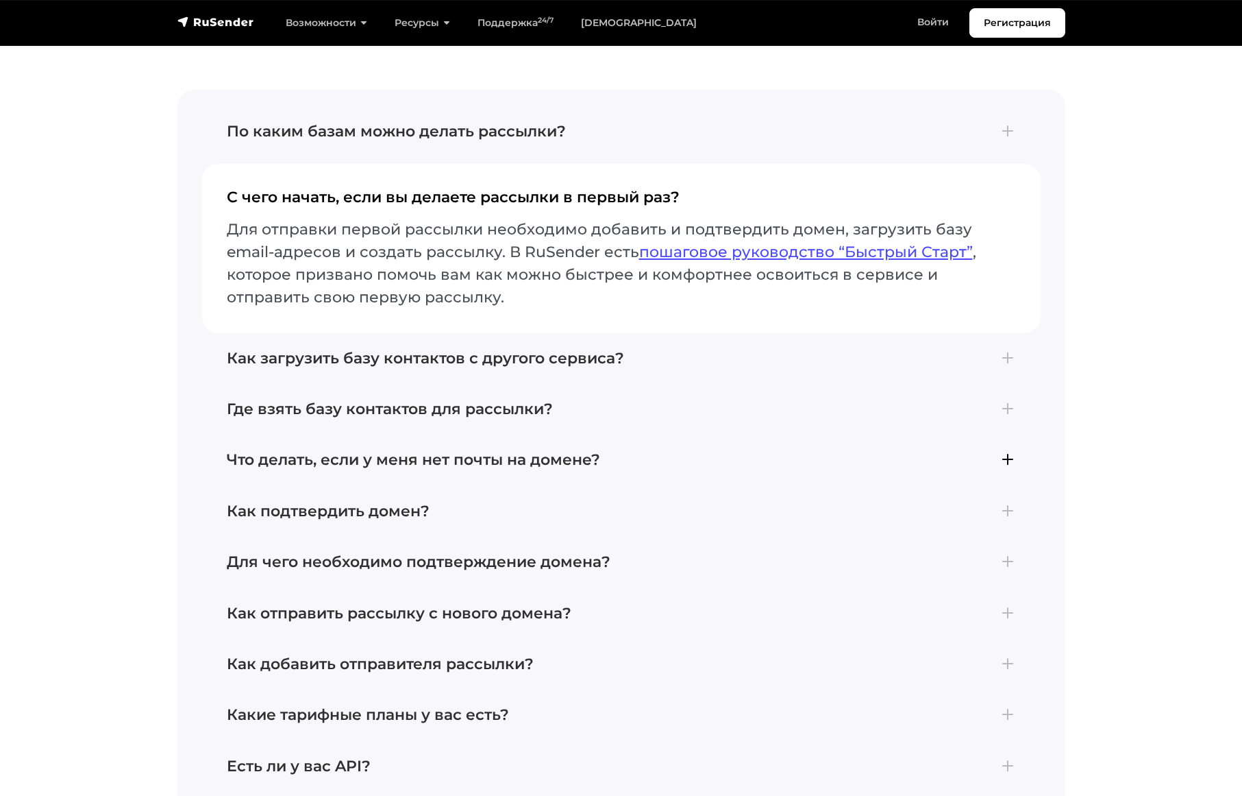
click at [537, 452] on h4 "Что делать, если у меня нет почты на домене?" at bounding box center [621, 460] width 789 height 18
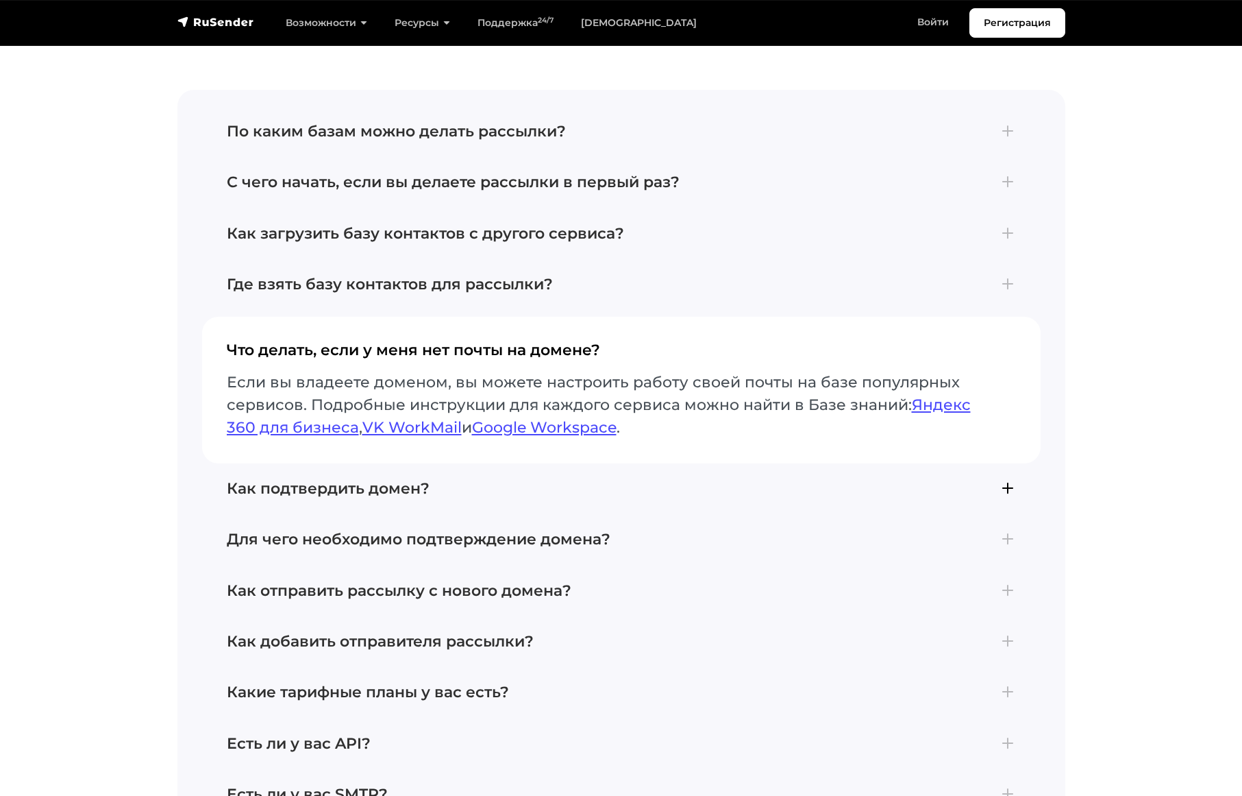
click at [498, 480] on h4 "Как подтвердить домен?" at bounding box center [621, 489] width 789 height 18
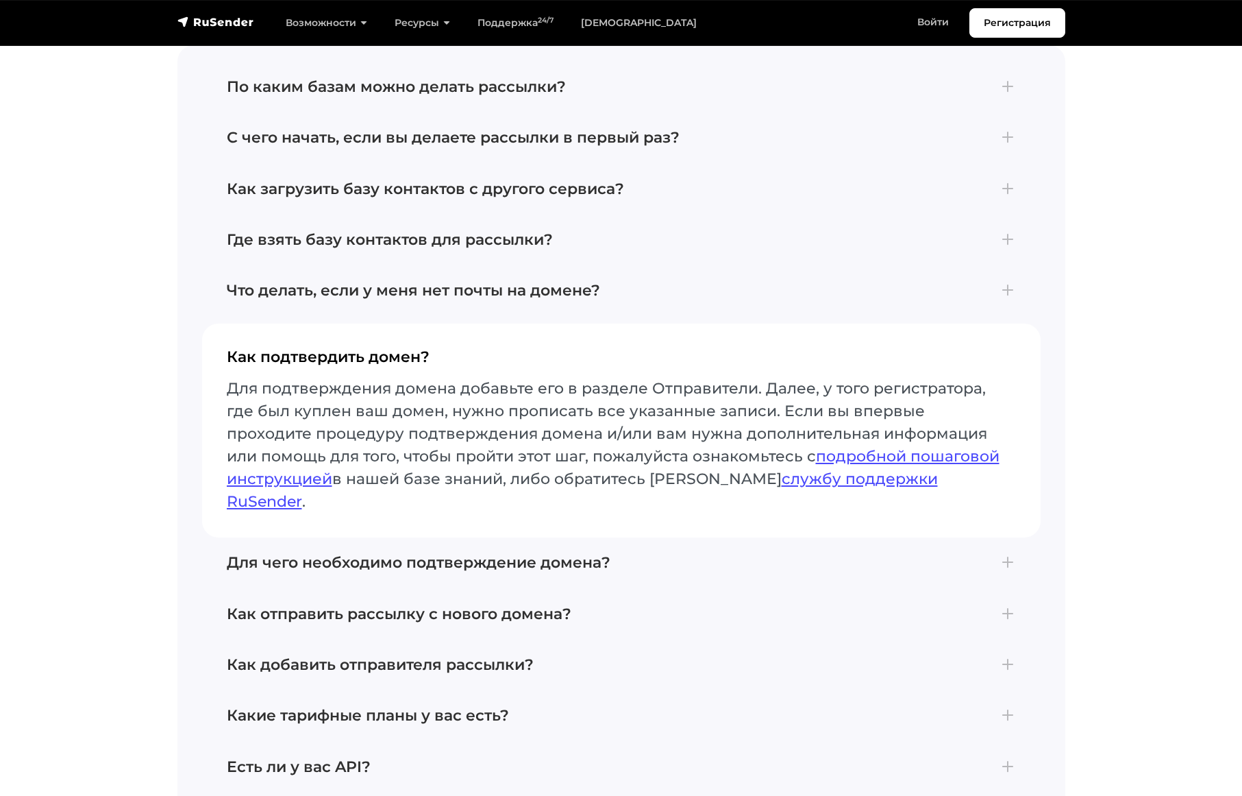
scroll to position [3084, 0]
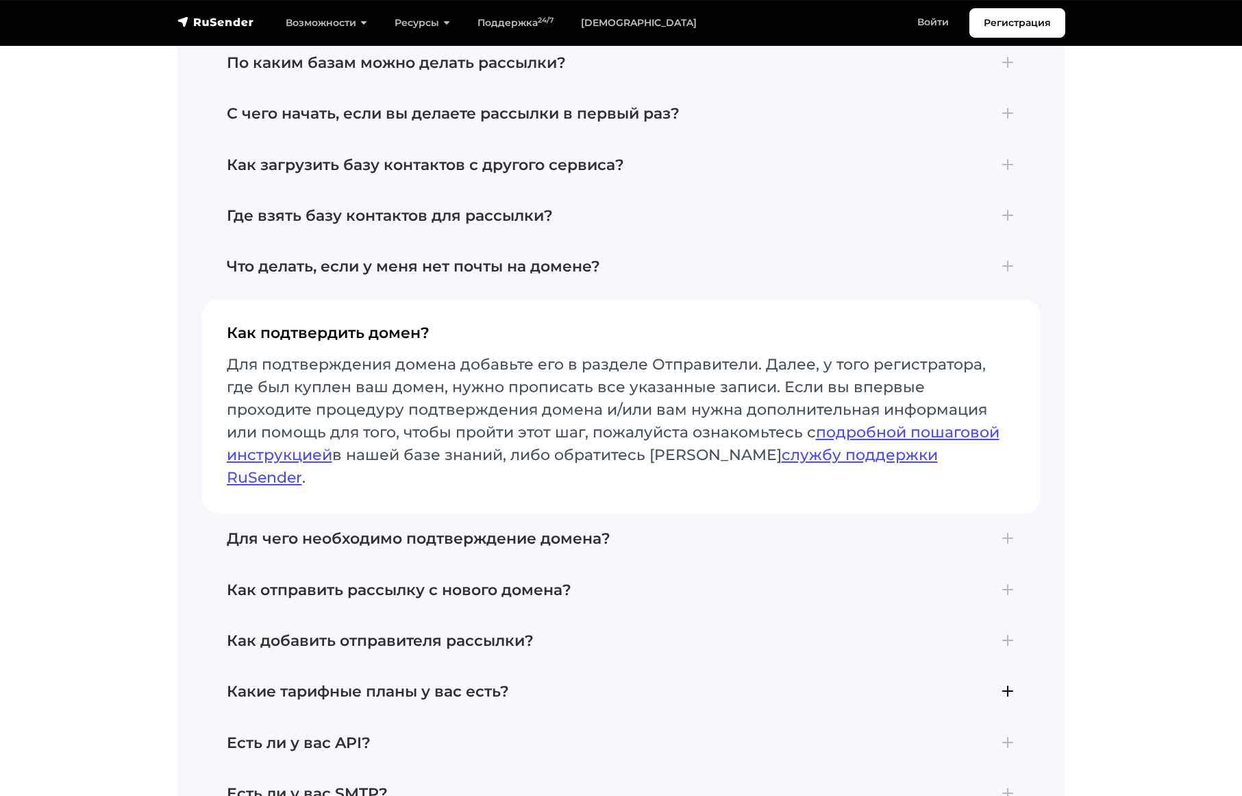
click at [471, 666] on button "Какие тарифные планы у вас есть? В сервисе RuSender доступно три тарифных плана…" at bounding box center [621, 691] width 839 height 51
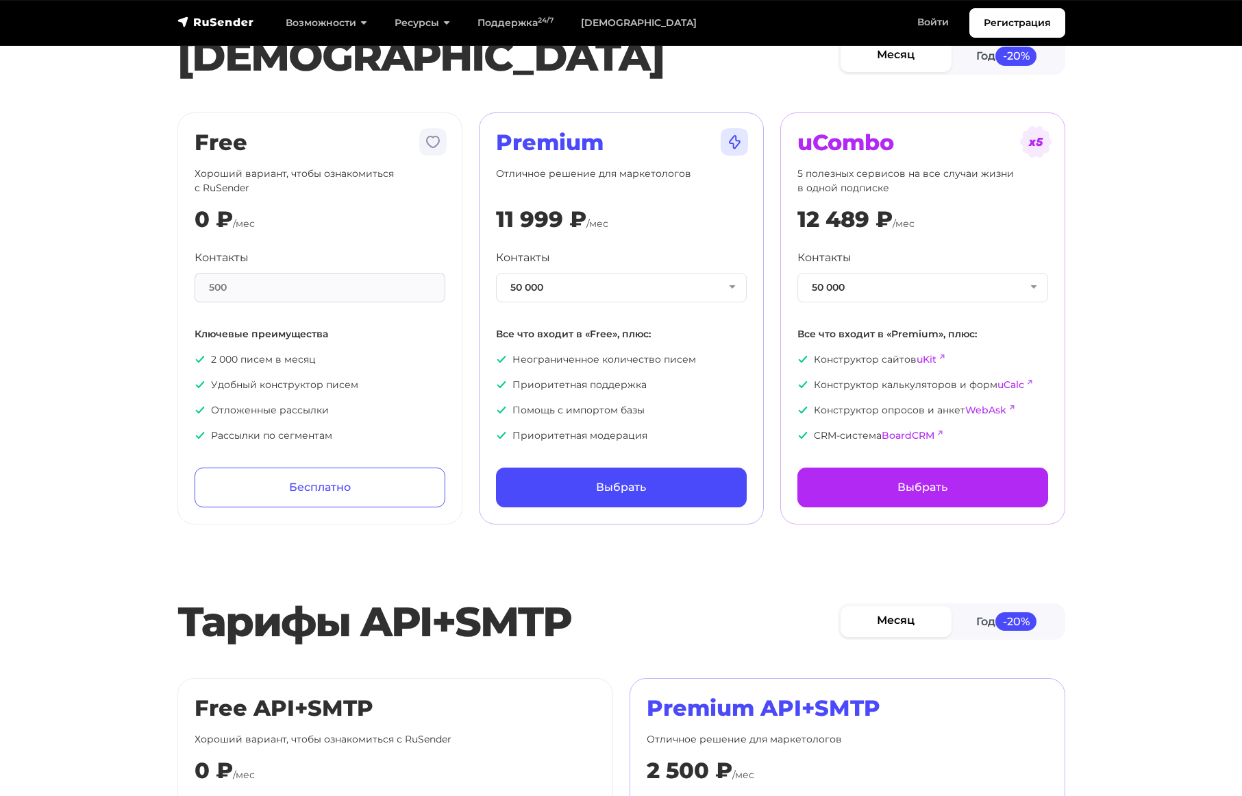
scroll to position [0, 0]
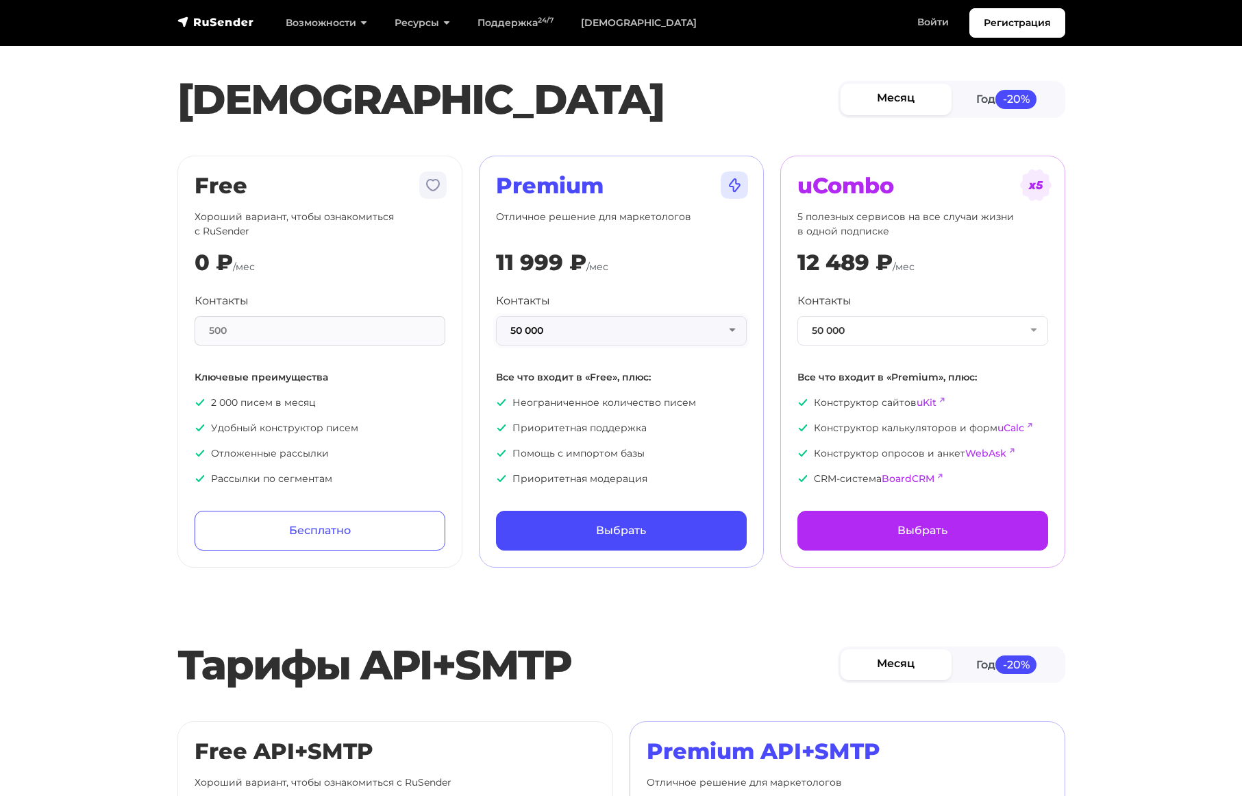
click at [540, 323] on button "50 000" at bounding box center [621, 330] width 251 height 29
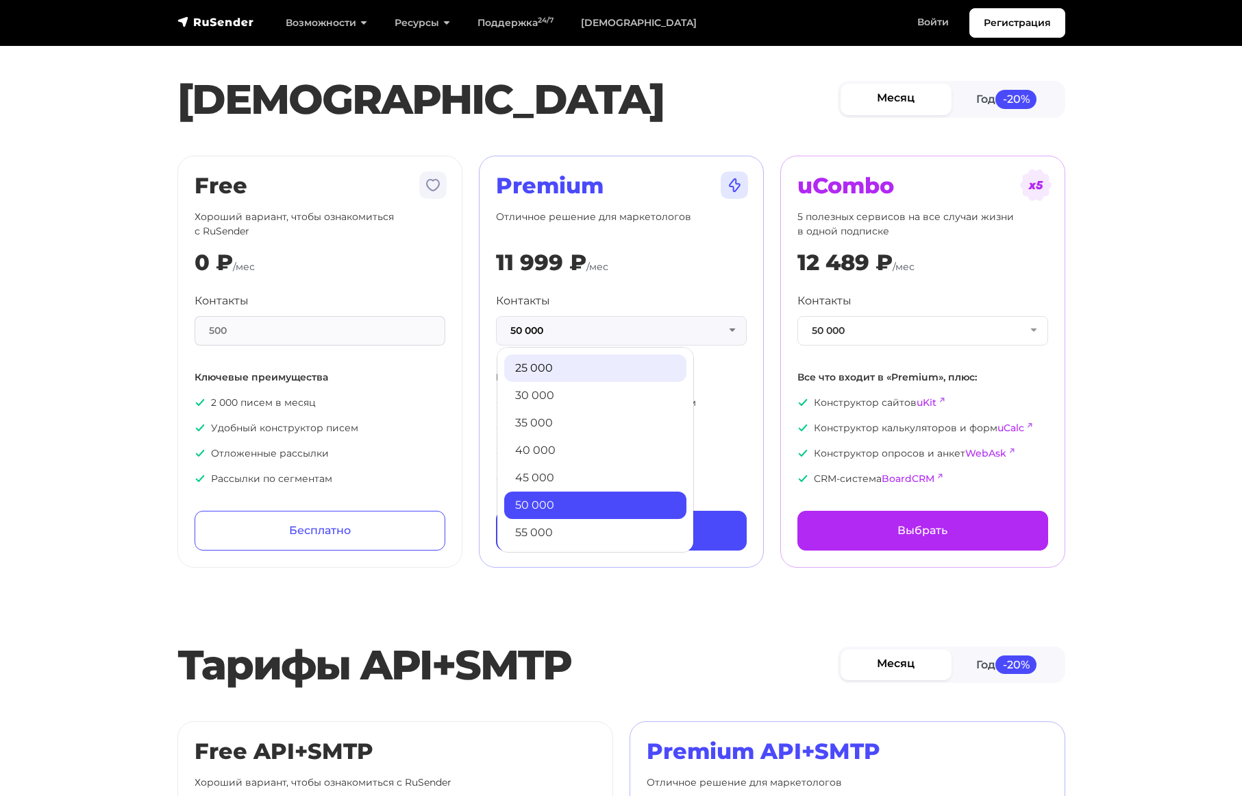
click at [532, 367] on link "25 000" at bounding box center [595, 367] width 182 height 27
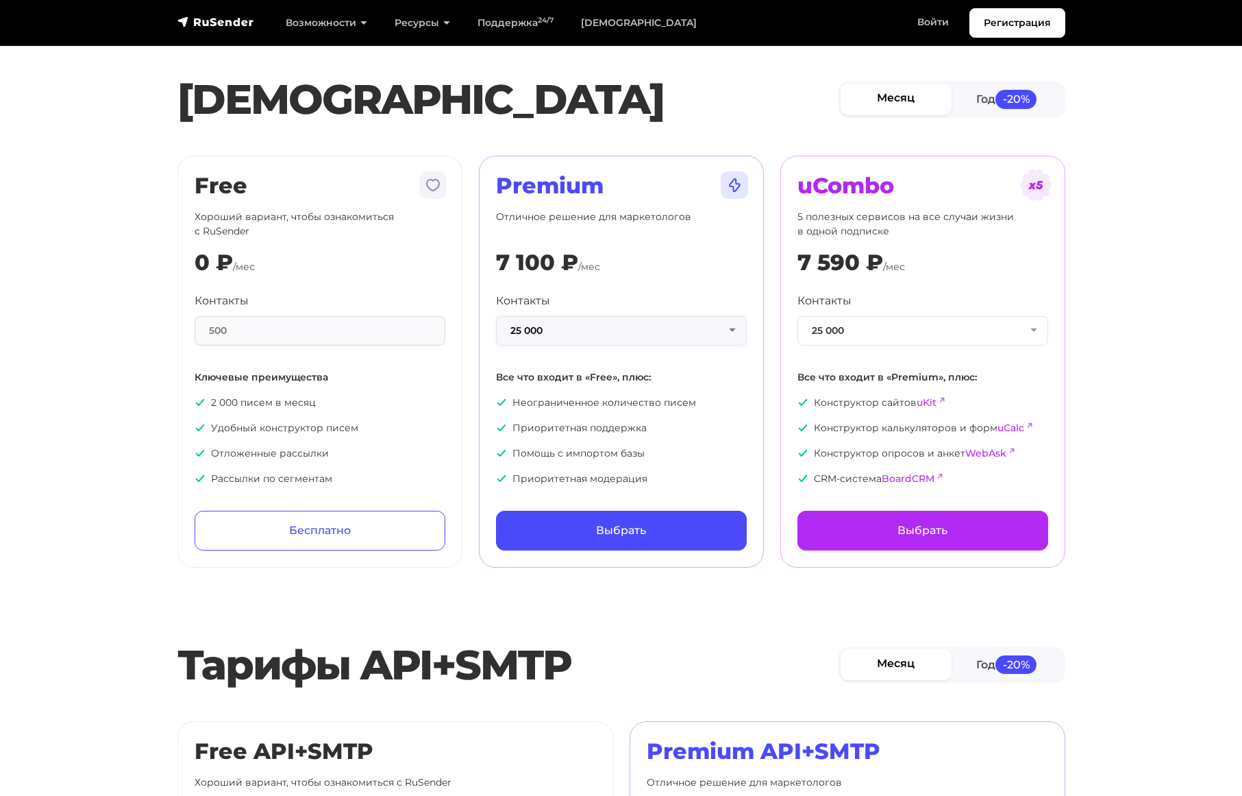
click at [544, 336] on button "25 000" at bounding box center [621, 330] width 251 height 29
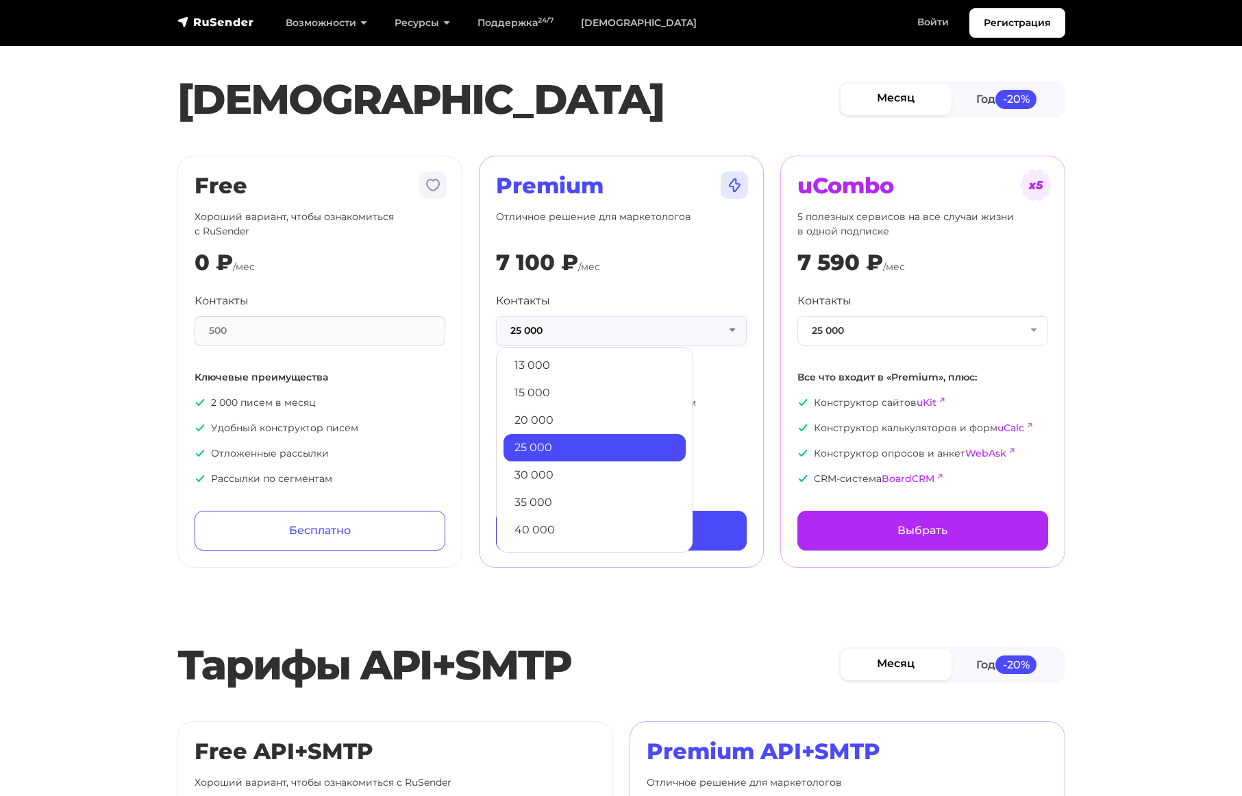
scroll to position [137, 0]
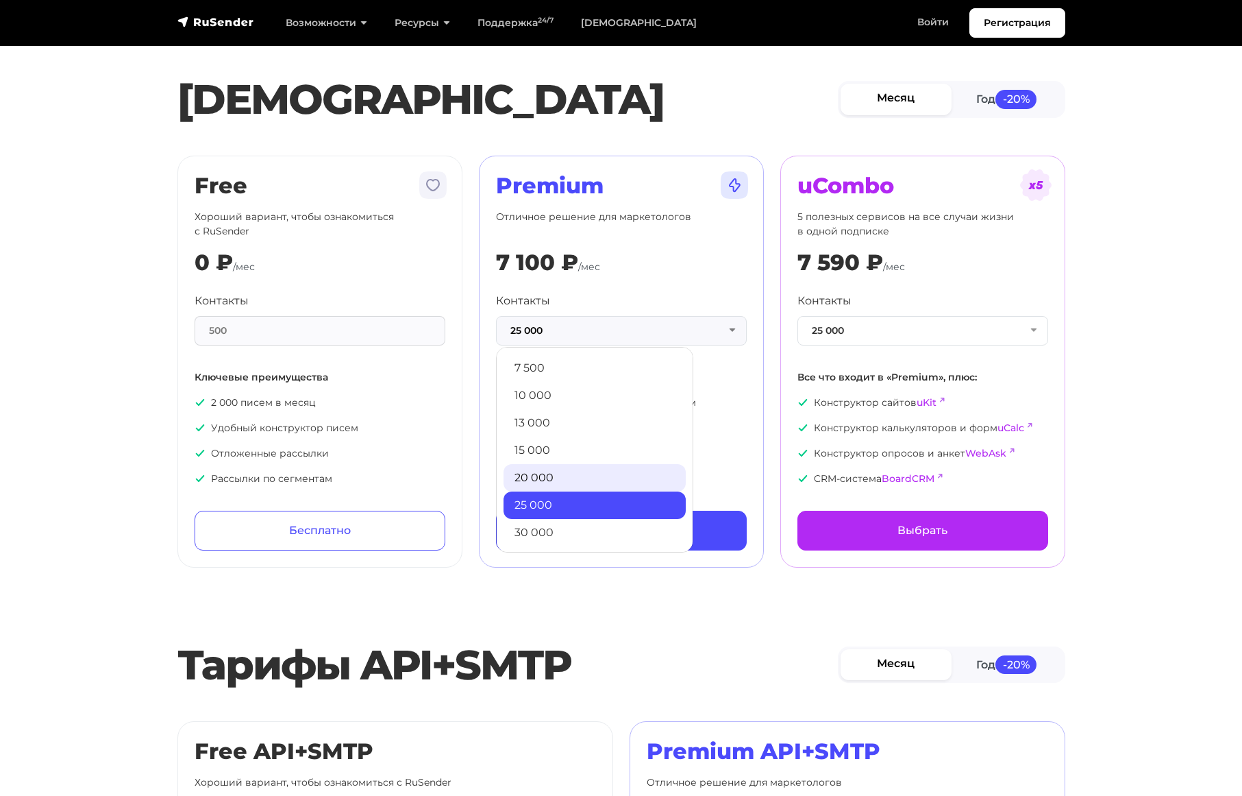
click at [550, 469] on link "20 000" at bounding box center [595, 477] width 182 height 27
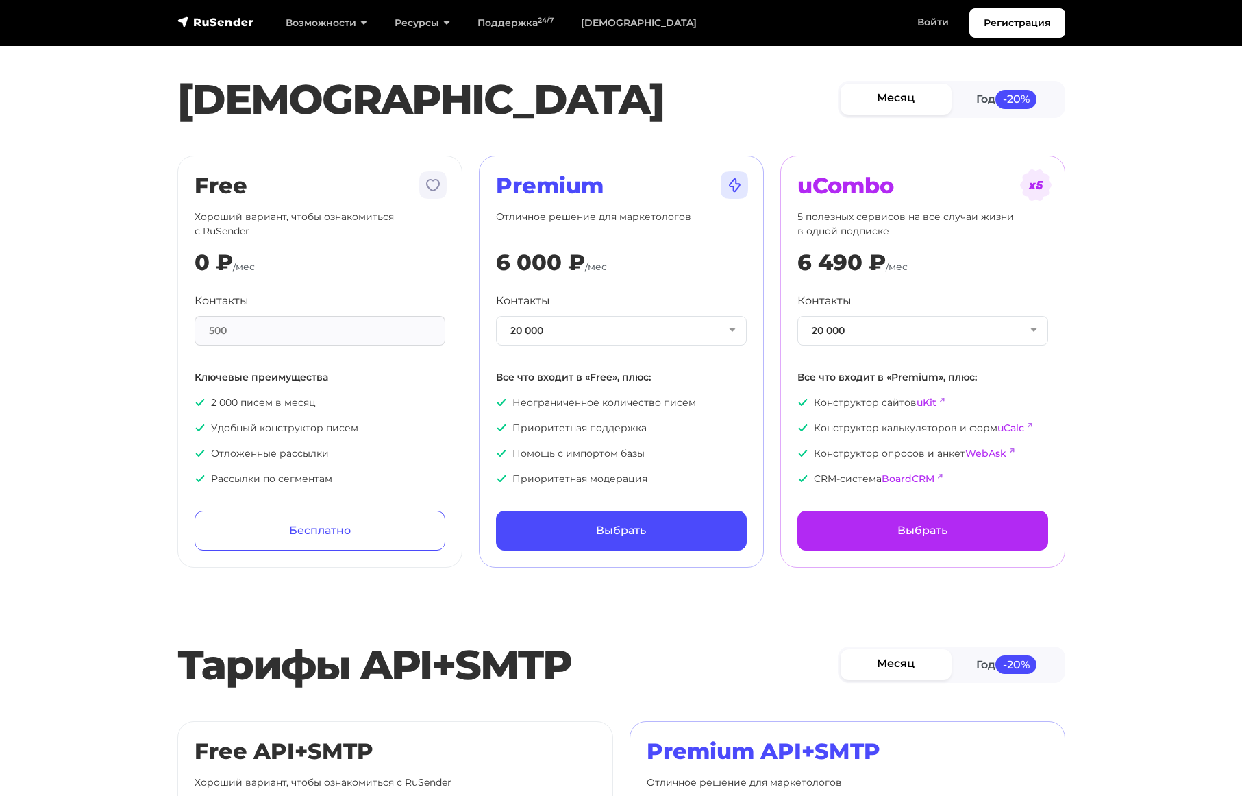
click at [661, 250] on div "6 000 ₽ /мес" at bounding box center [621, 262] width 251 height 26
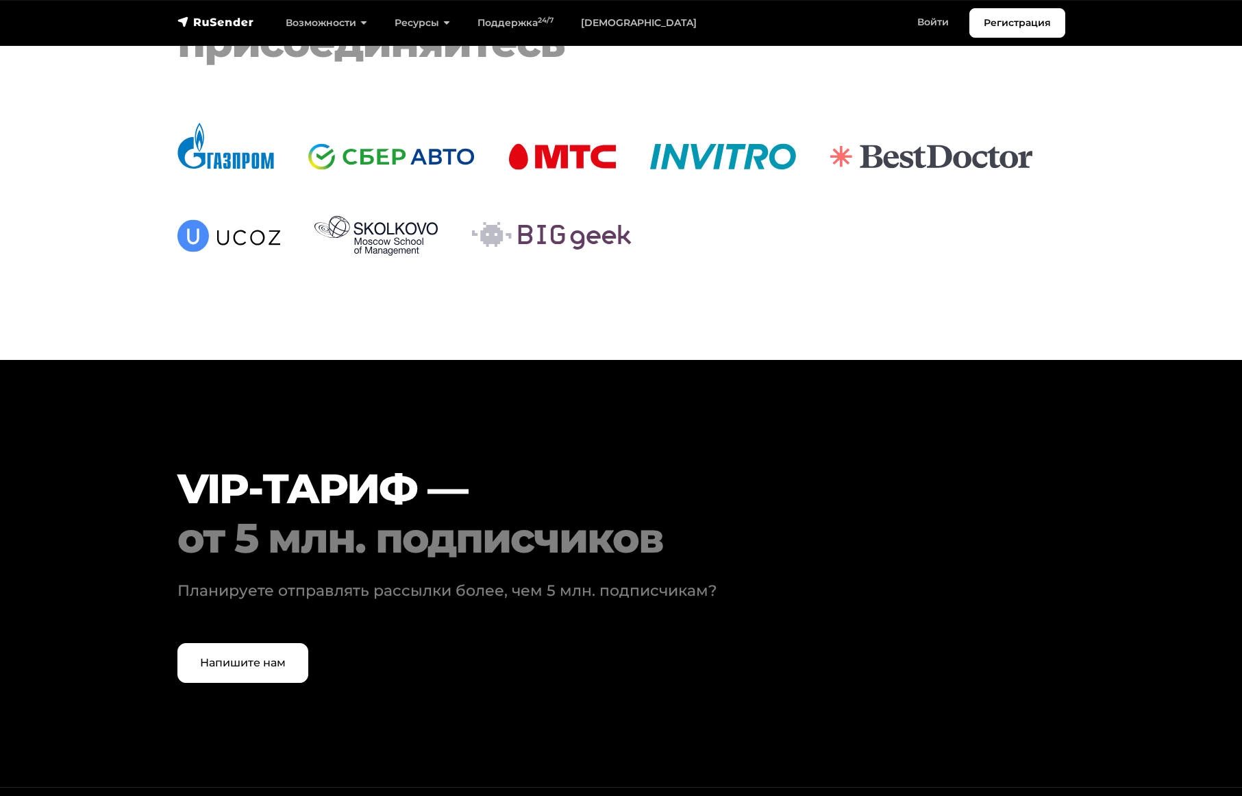
scroll to position [4180, 0]
